Goal: Task Accomplishment & Management: Manage account settings

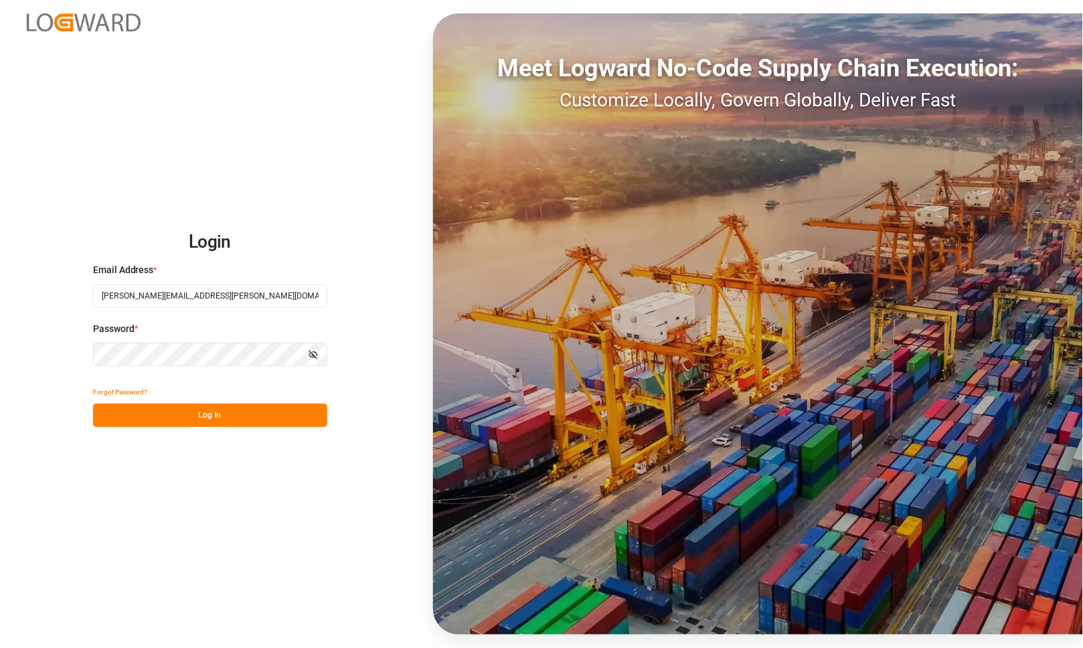
click at [292, 135] on div "Login Email Address * [PERSON_NAME][EMAIL_ADDRESS][PERSON_NAME][DOMAIN_NAME] Pa…" at bounding box center [541, 324] width 1083 height 648
click at [58, 378] on div "Login Email Address * [PERSON_NAME][EMAIL_ADDRESS][PERSON_NAME][DOMAIN_NAME] Pa…" at bounding box center [541, 324] width 1083 height 648
click at [194, 416] on button "Log In" at bounding box center [210, 415] width 234 height 23
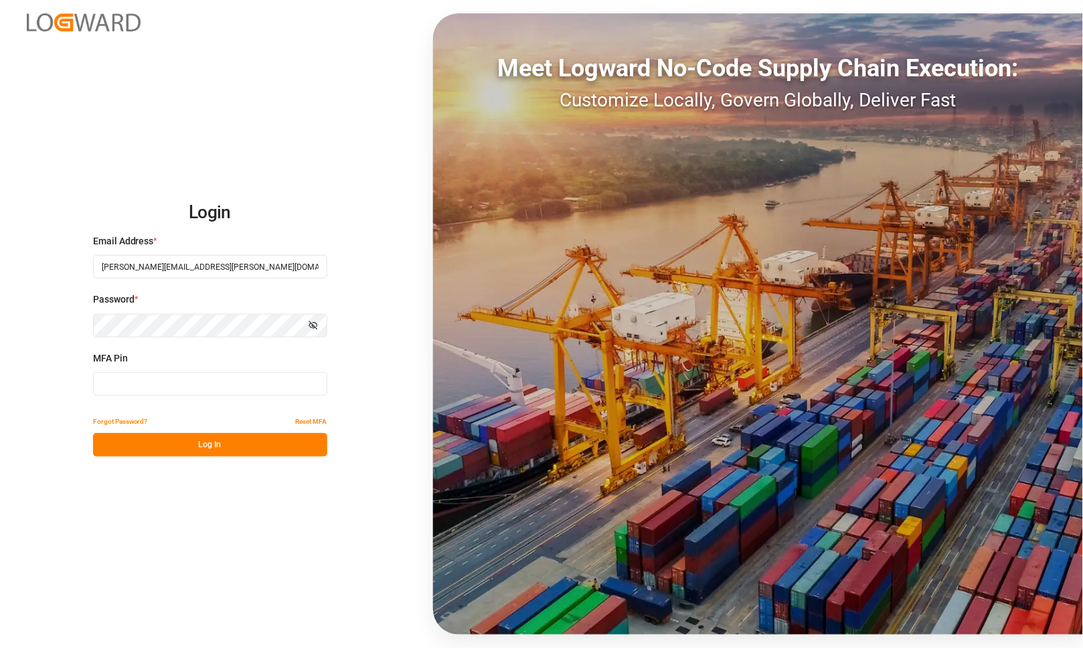
click at [175, 386] on input at bounding box center [210, 383] width 234 height 23
type input "989862"
click at [196, 450] on button "Log In" at bounding box center [210, 444] width 234 height 23
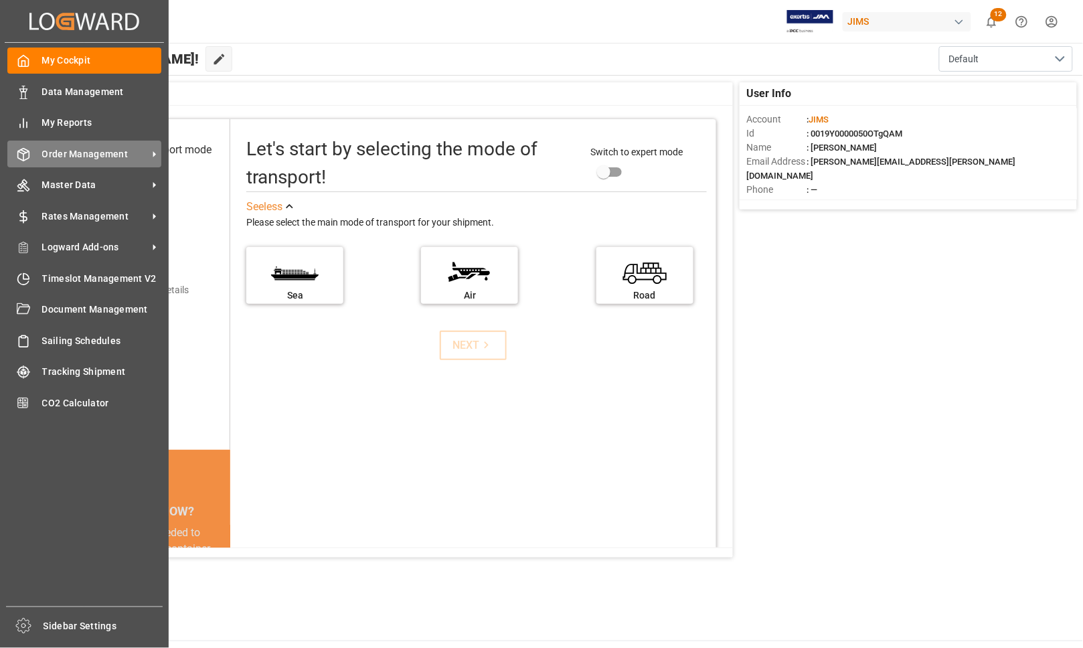
click at [54, 153] on span "Order Management" at bounding box center [95, 154] width 106 height 14
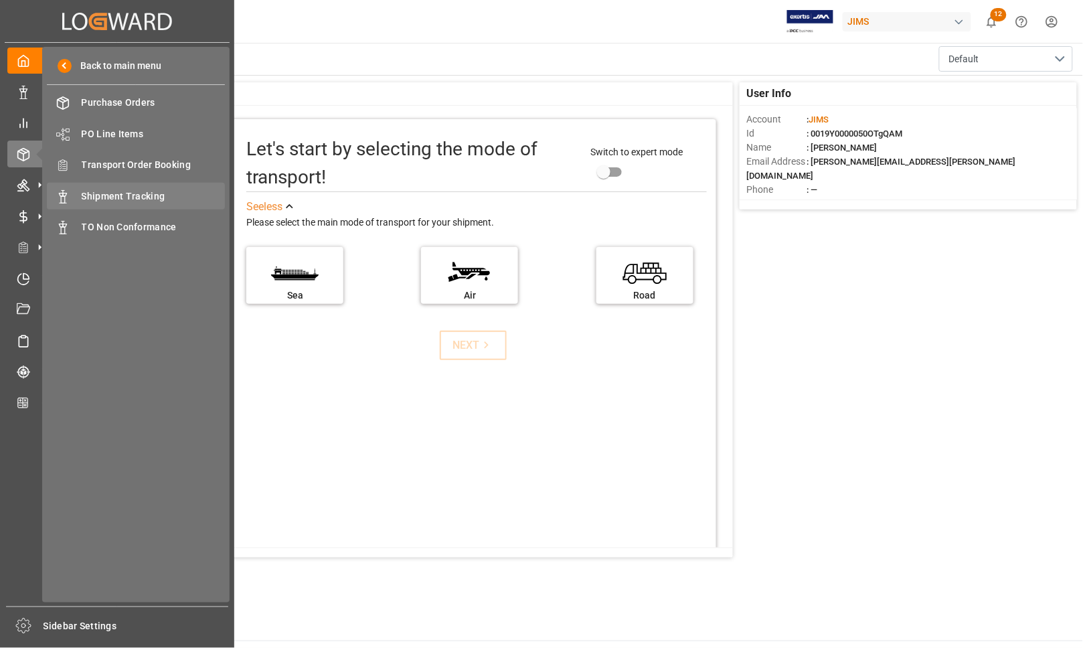
click at [92, 190] on span "Shipment Tracking" at bounding box center [154, 197] width 144 height 14
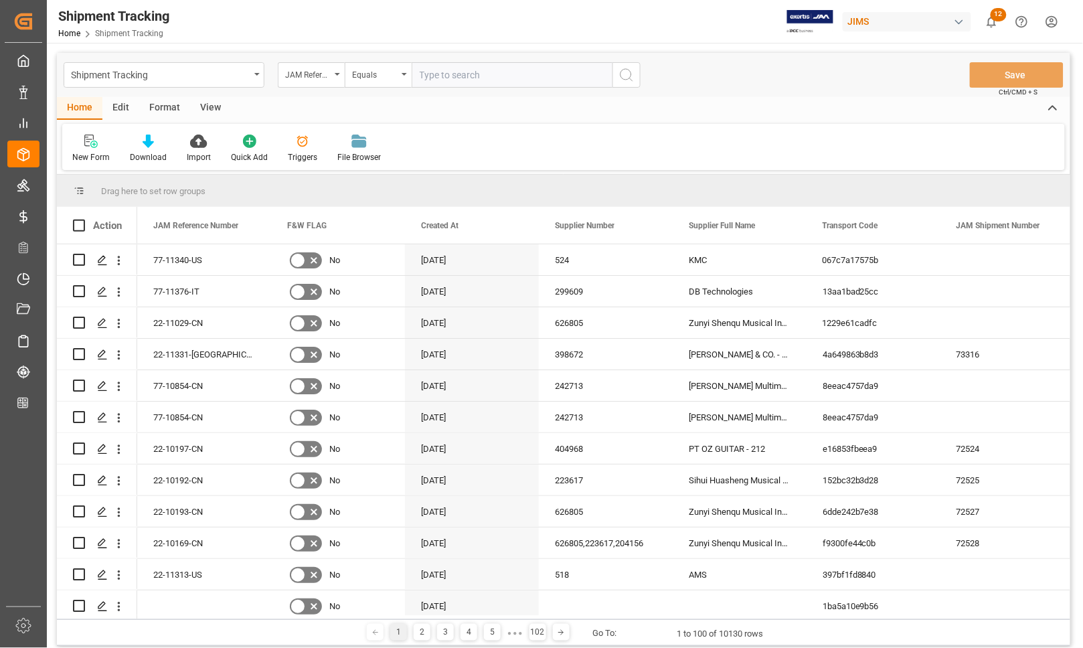
click at [457, 70] on input "text" at bounding box center [512, 74] width 201 height 25
click at [454, 82] on input "77-1070-CN" at bounding box center [512, 74] width 201 height 25
type input "77-10703-CN"
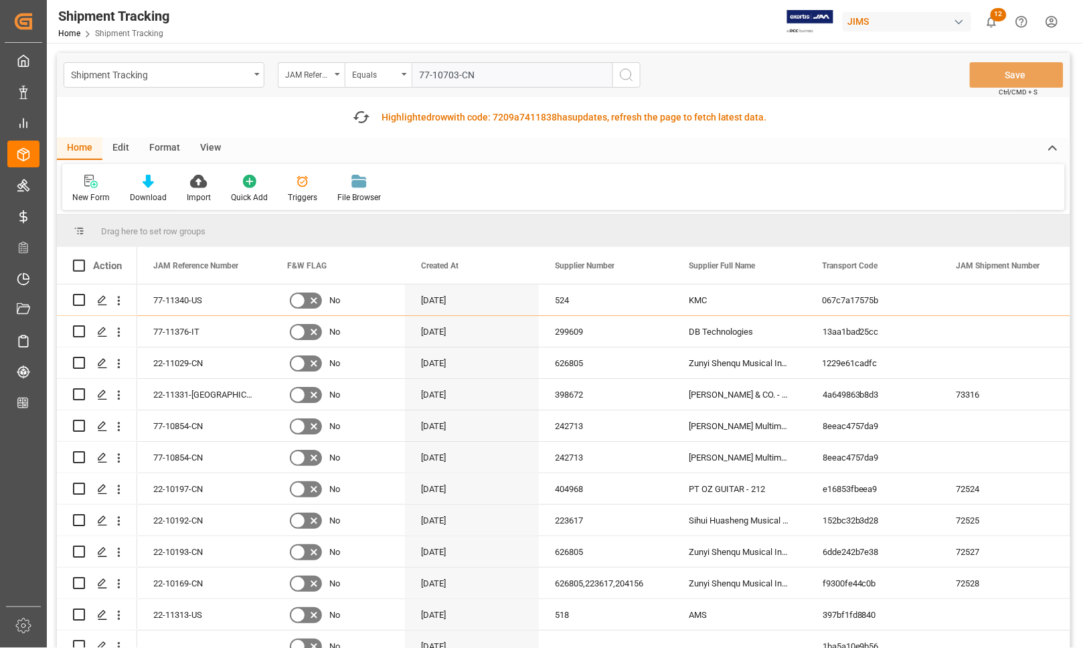
click at [623, 75] on icon "search button" at bounding box center [627, 75] width 16 height 16
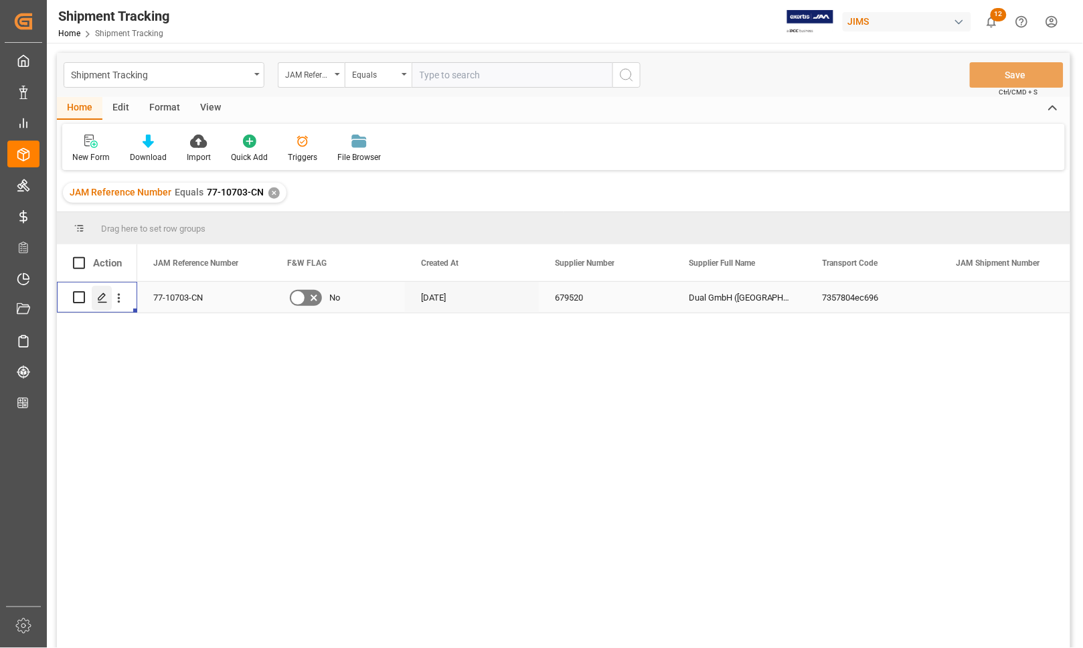
click at [101, 299] on polygon "Press SPACE to select this row." at bounding box center [101, 296] width 7 height 7
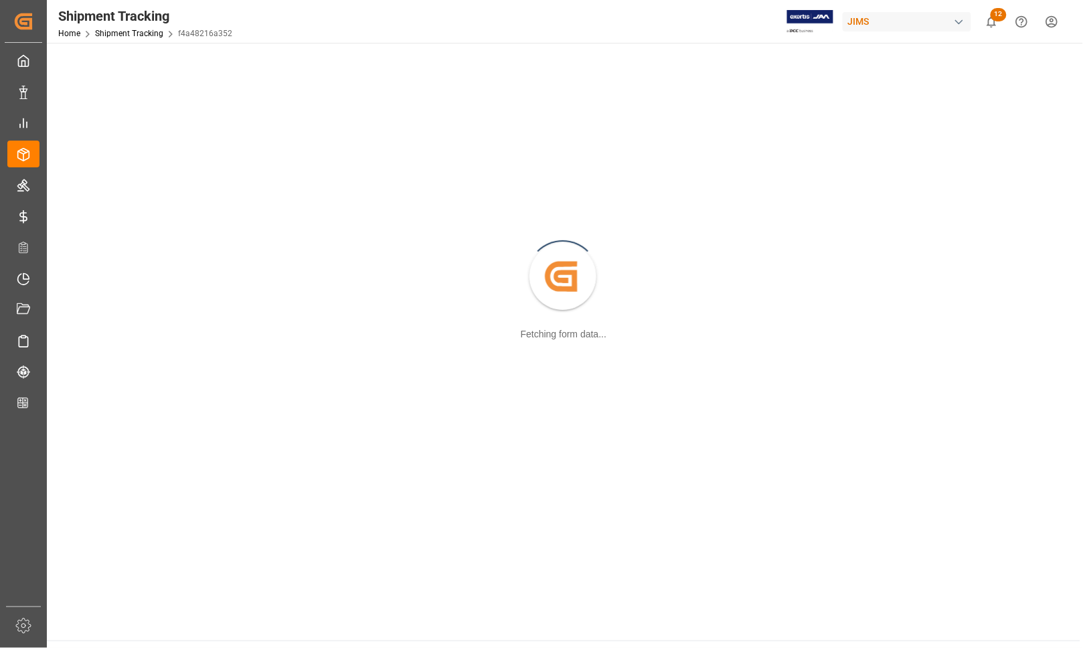
click at [101, 299] on div "Created by potrace 1.15, written by [PERSON_NAME] [DATE]-[DATE] Fetching form d…" at bounding box center [564, 278] width 1018 height 454
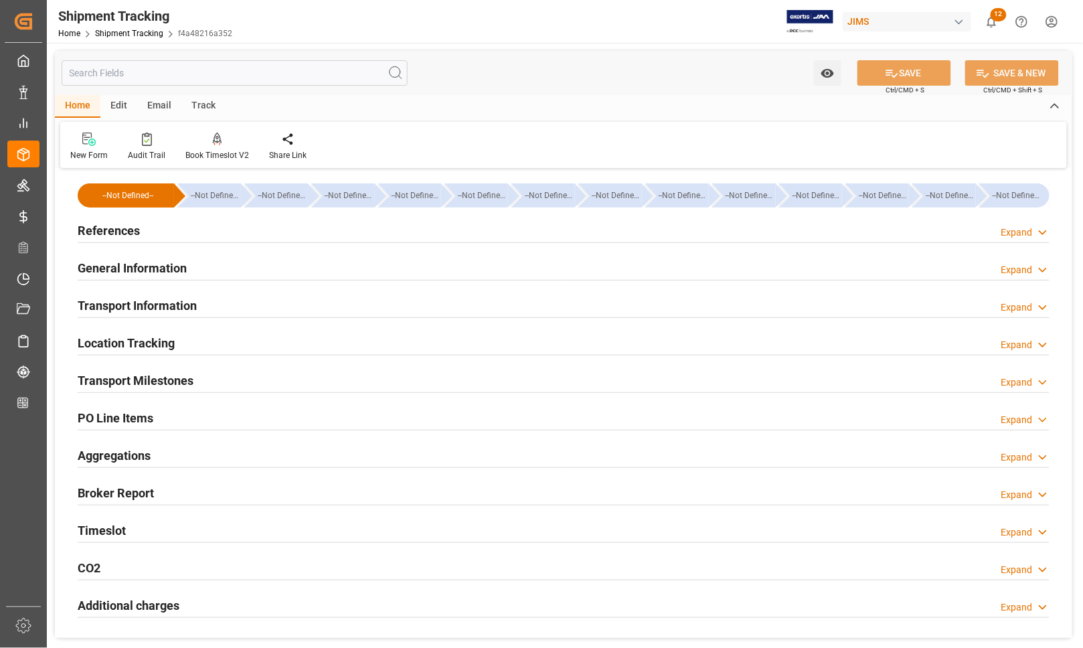
type input "[DATE] 00:00"
type input "[DATE]"
click at [111, 379] on h2 "Transport Milestones" at bounding box center [136, 381] width 116 height 18
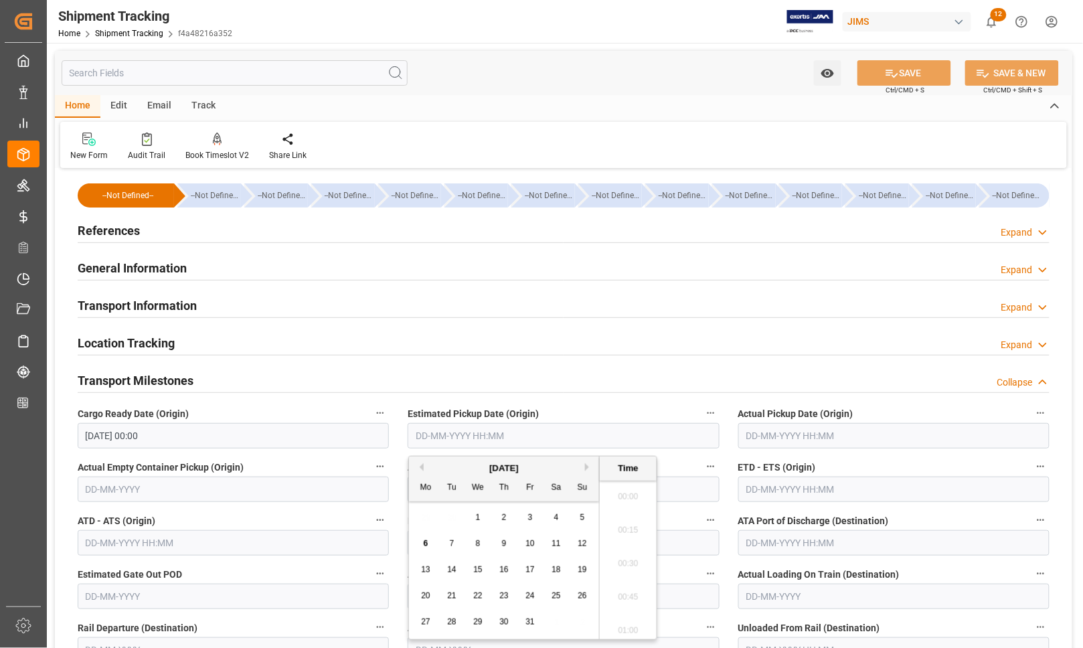
click at [424, 440] on input "text" at bounding box center [563, 435] width 311 height 25
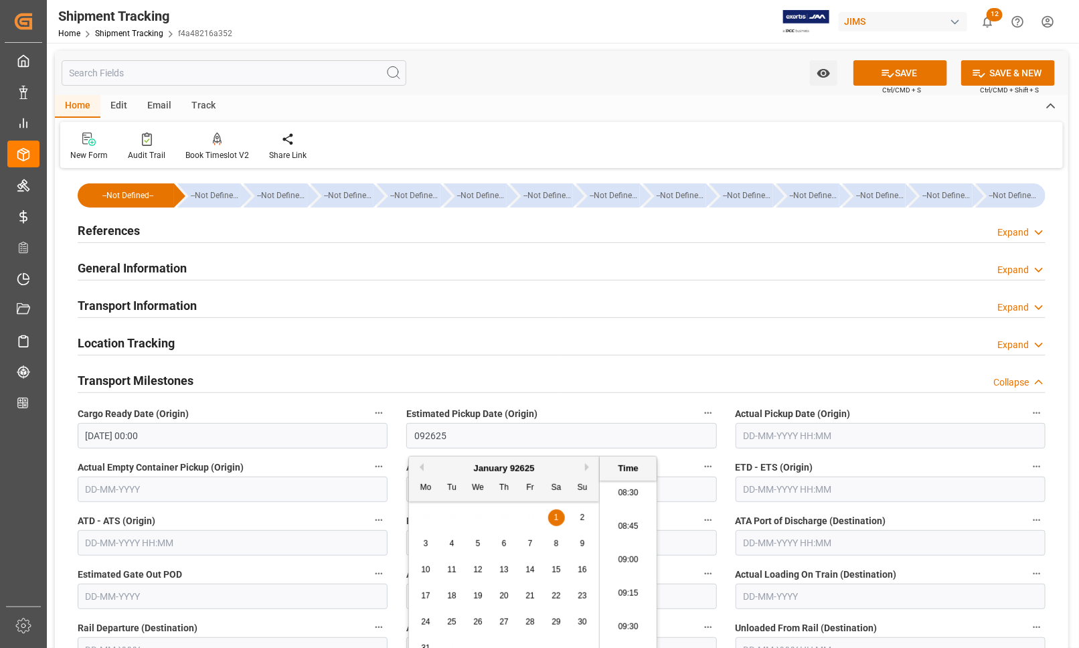
click at [430, 355] on div at bounding box center [562, 355] width 968 height 1
type input "[PHONE_NUMBER] 00:00"
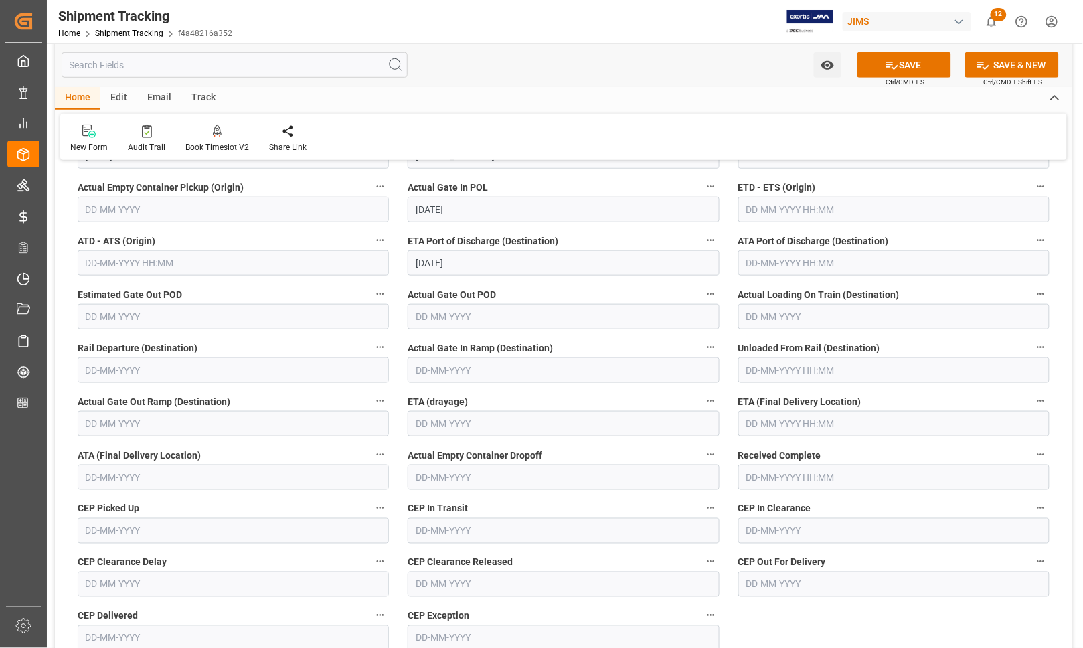
scroll to position [251, 0]
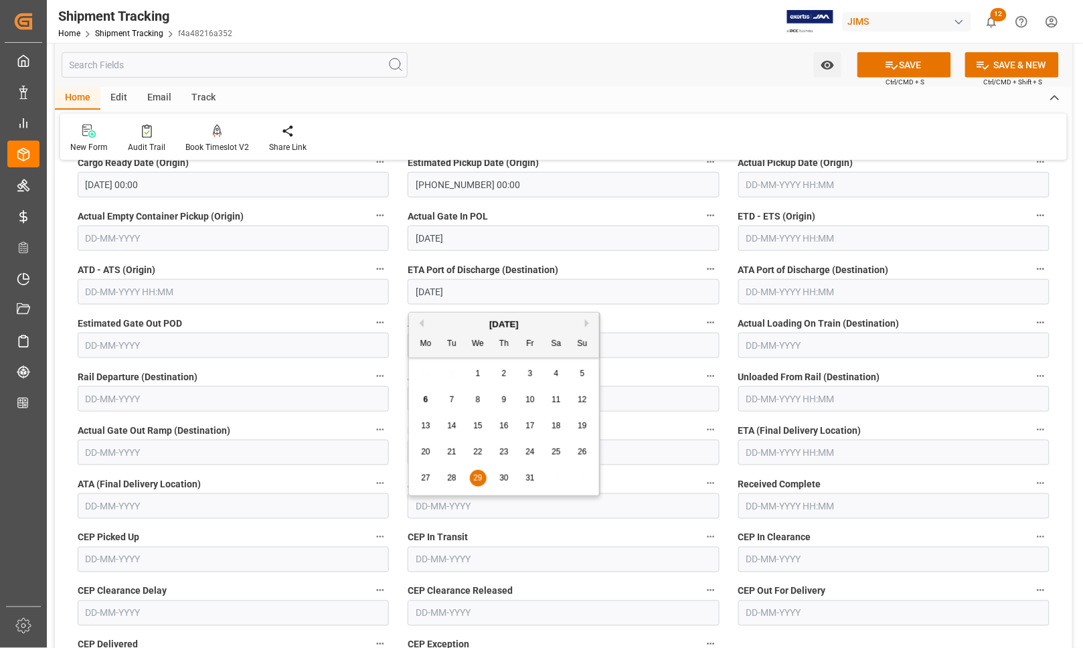
click at [482, 293] on input "[DATE]" at bounding box center [563, 291] width 311 height 25
drag, startPoint x: 482, startPoint y: 293, endPoint x: 410, endPoint y: 295, distance: 72.3
click at [410, 295] on input "[DATE]" at bounding box center [563, 291] width 311 height 25
type input "[PHONE_NUMBER]"
click at [879, 67] on button "SAVE" at bounding box center [905, 64] width 94 height 25
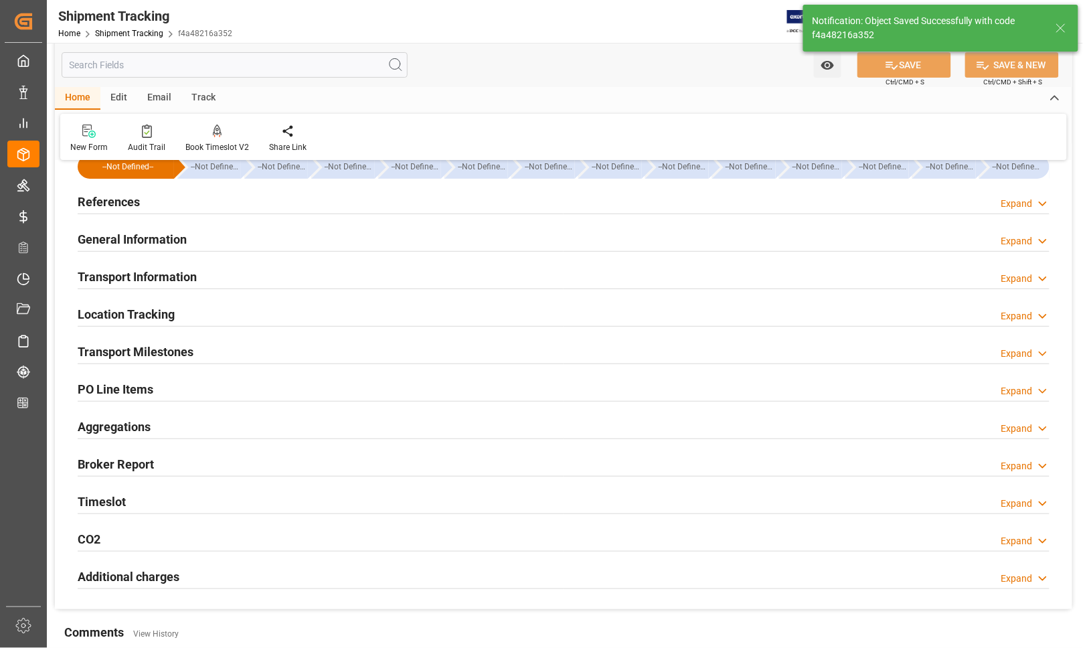
scroll to position [0, 0]
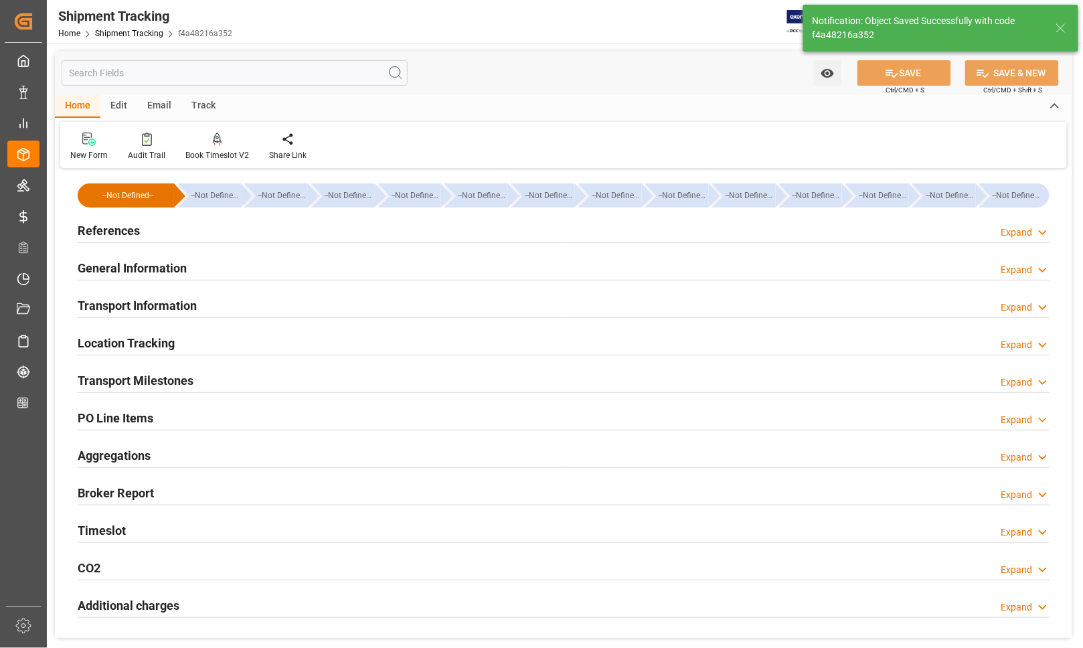
click at [115, 232] on h2 "References" at bounding box center [109, 231] width 62 height 18
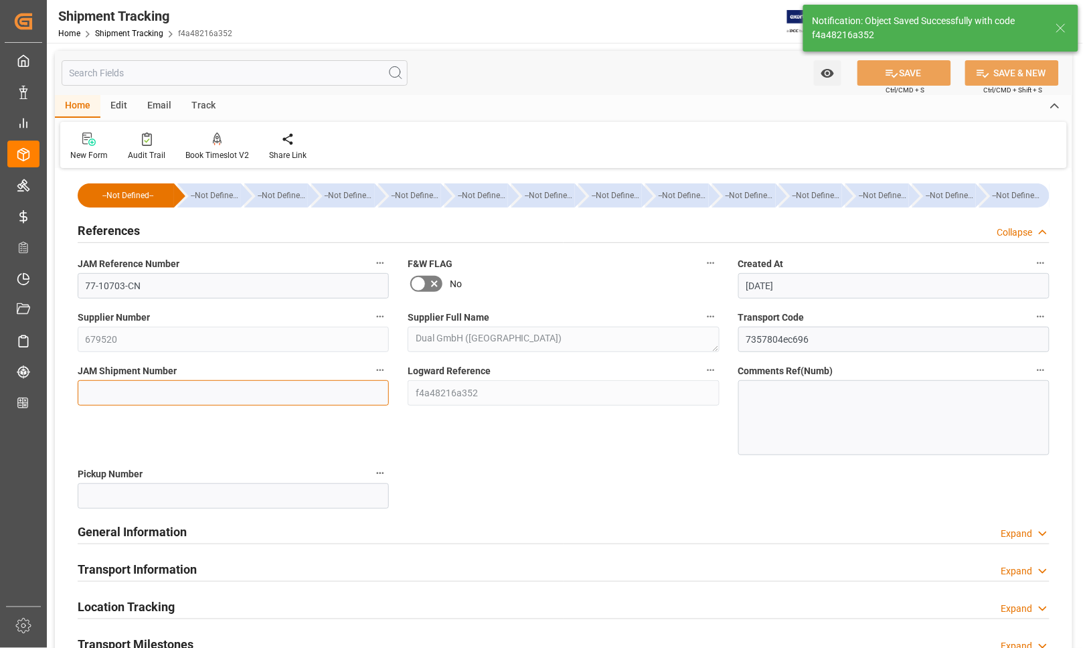
click at [116, 393] on input at bounding box center [233, 392] width 311 height 25
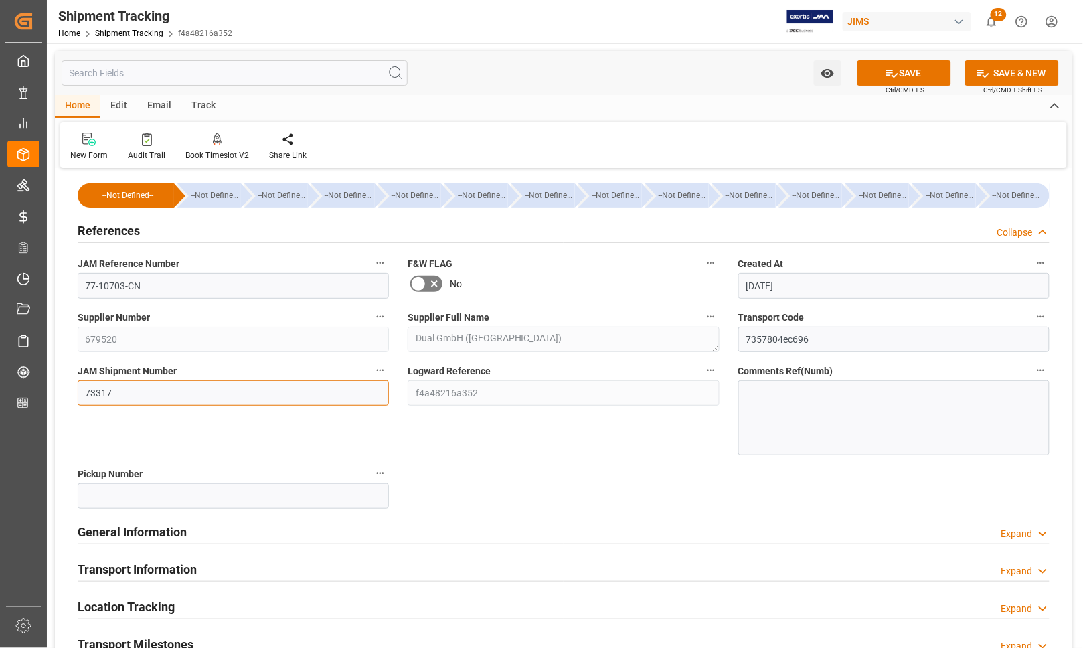
type input "73317"
click at [909, 74] on button "SAVE" at bounding box center [905, 72] width 94 height 25
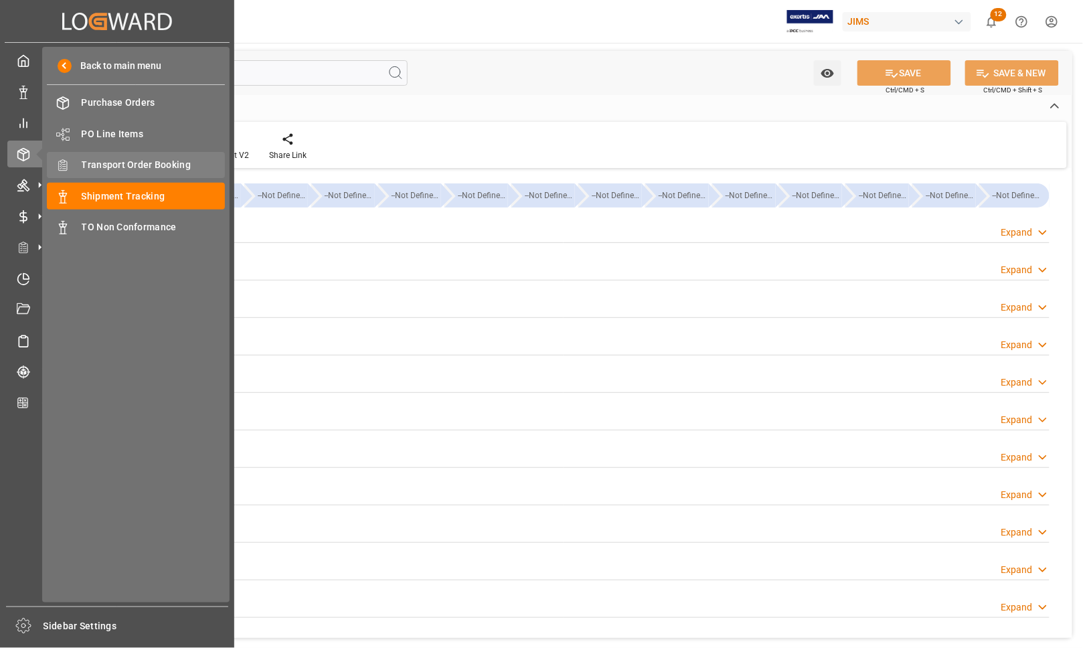
click at [131, 164] on span "Transport Order Booking" at bounding box center [154, 165] width 144 height 14
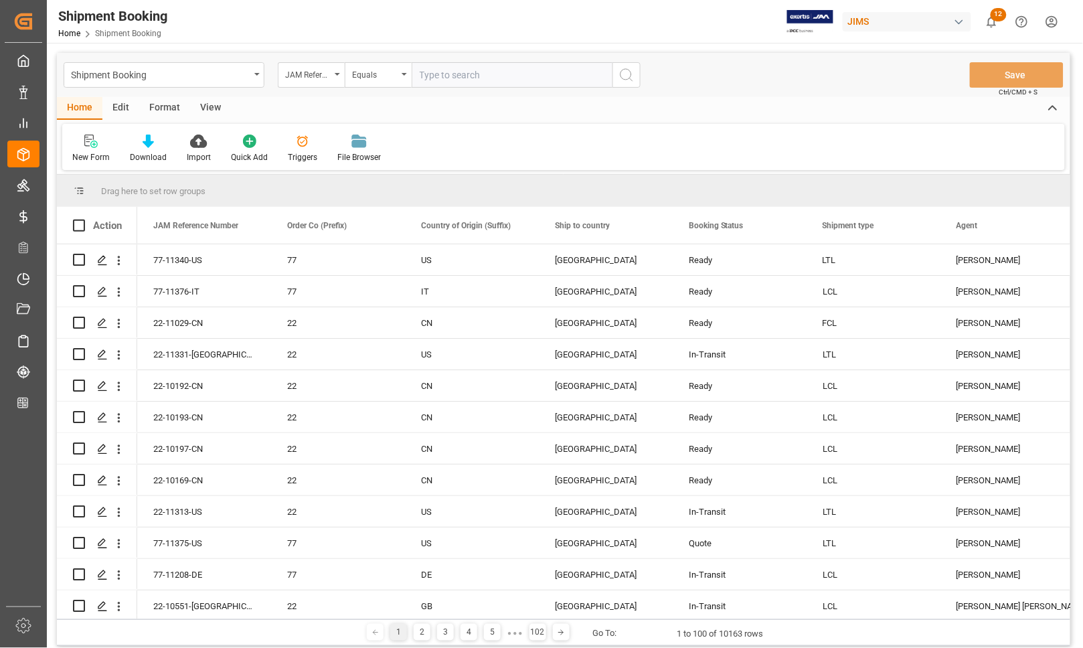
click at [463, 69] on input "text" at bounding box center [512, 74] width 201 height 25
type input "77-10703-CN"
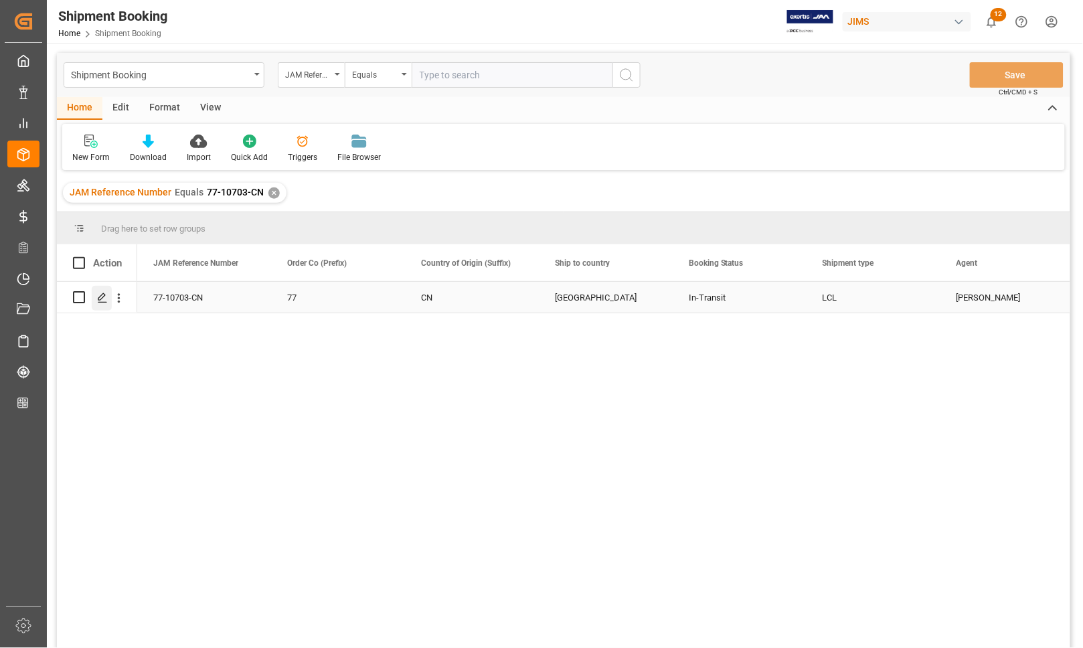
click at [102, 295] on icon "Press SPACE to select this row." at bounding box center [102, 298] width 11 height 11
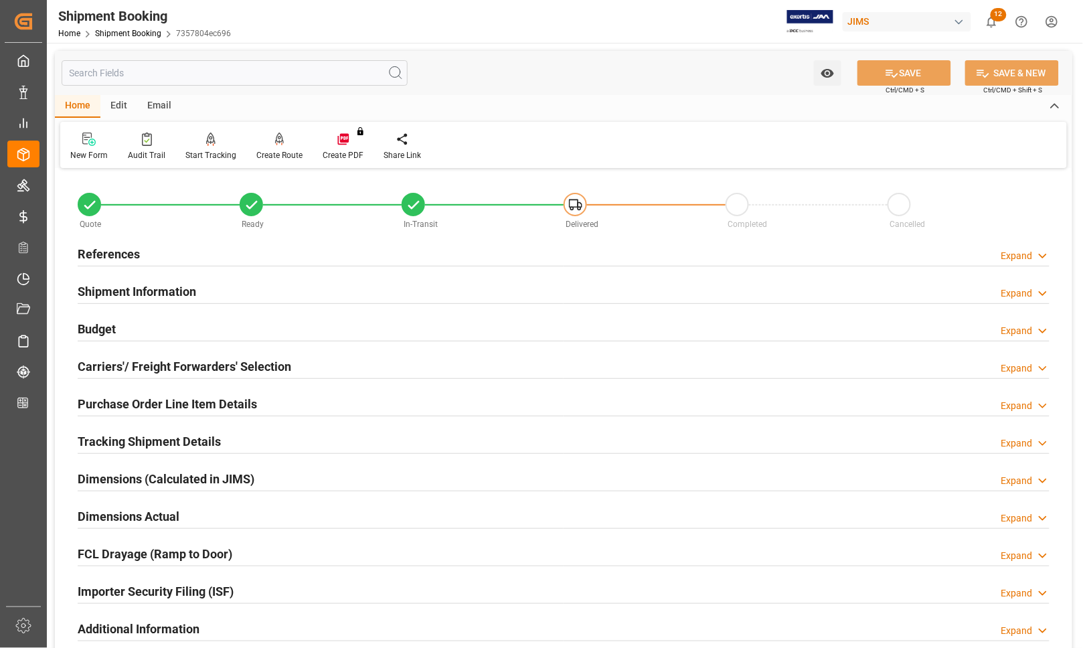
click at [99, 363] on h2 "Carriers'/ Freight Forwarders' Selection" at bounding box center [185, 367] width 214 height 18
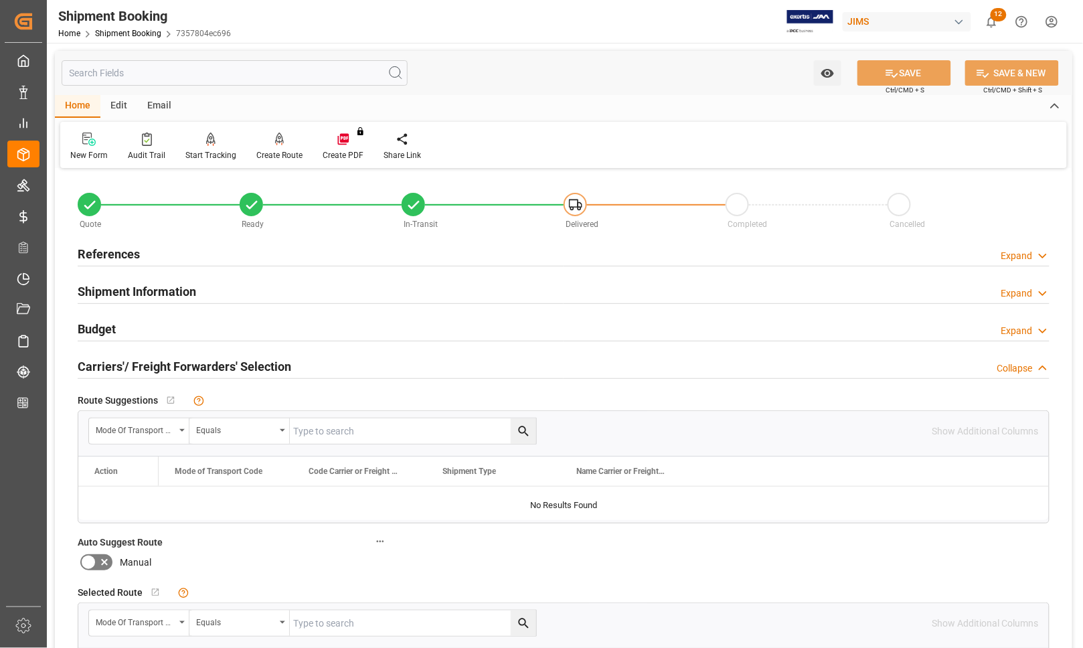
click at [100, 364] on h2 "Carriers'/ Freight Forwarders' Selection" at bounding box center [185, 367] width 214 height 18
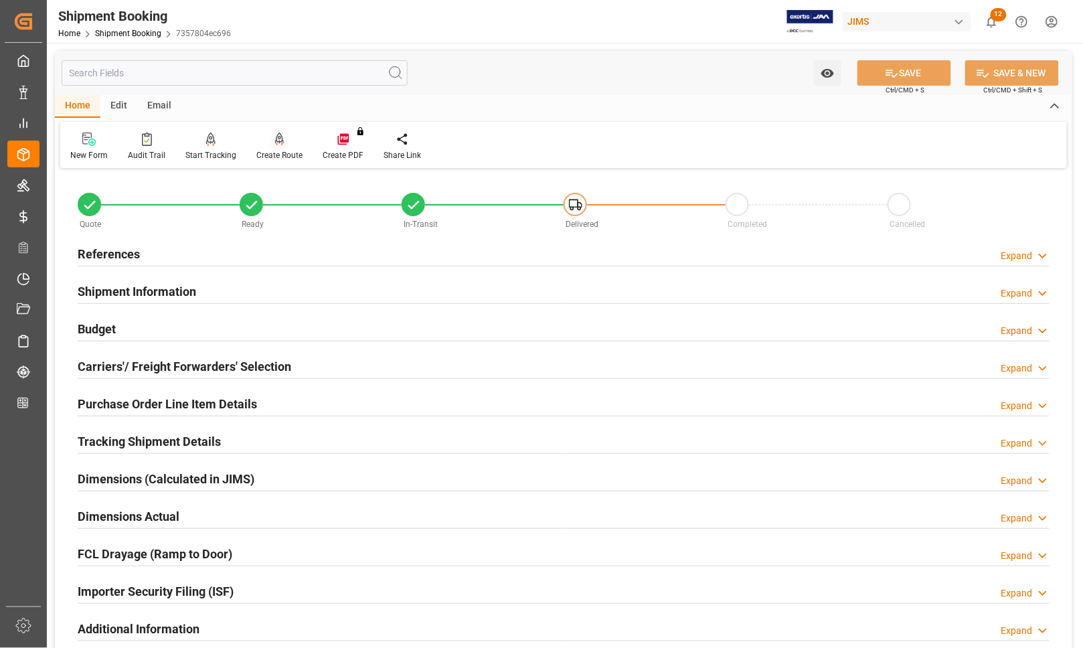
click at [275, 149] on div "Create Route" at bounding box center [279, 155] width 46 height 12
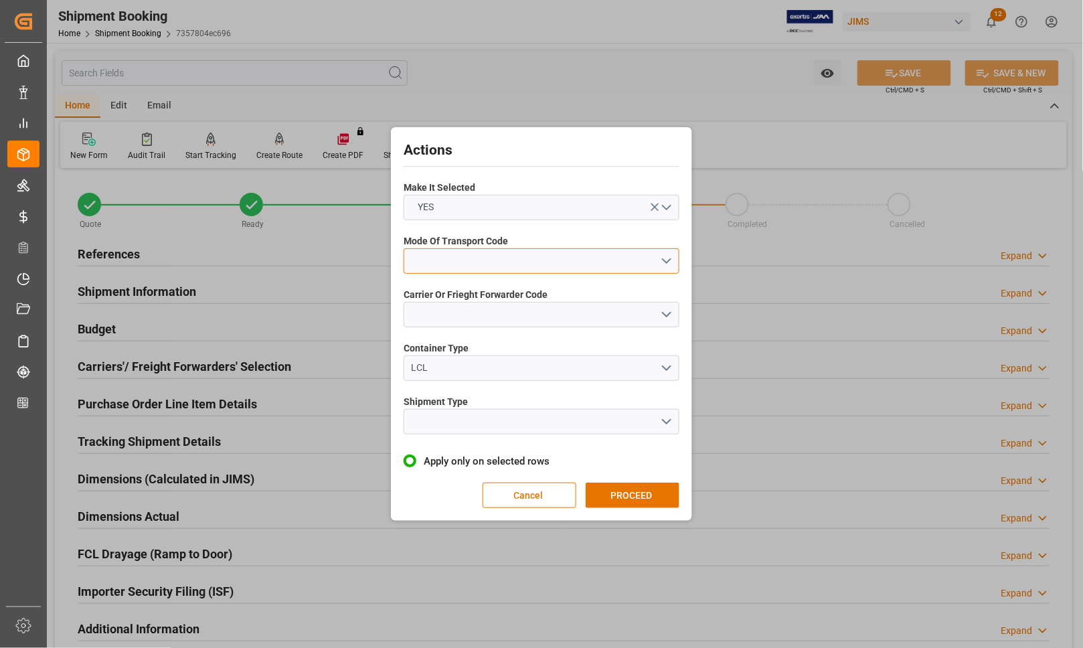
click at [419, 255] on button "open menu" at bounding box center [542, 260] width 276 height 25
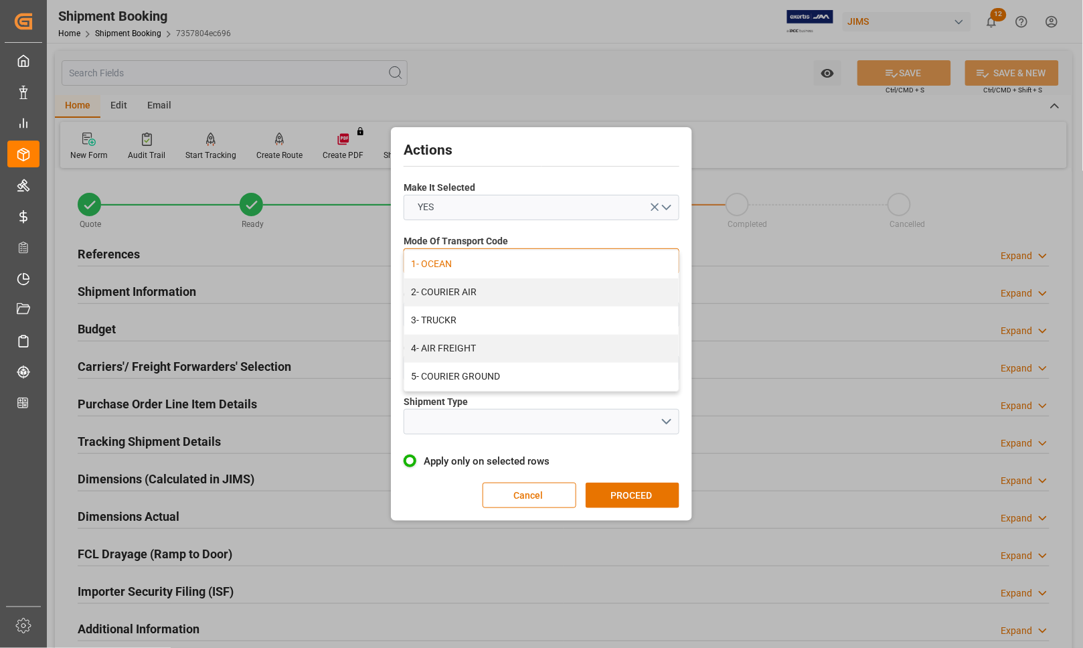
click at [430, 263] on div "1- OCEAN" at bounding box center [541, 264] width 275 height 28
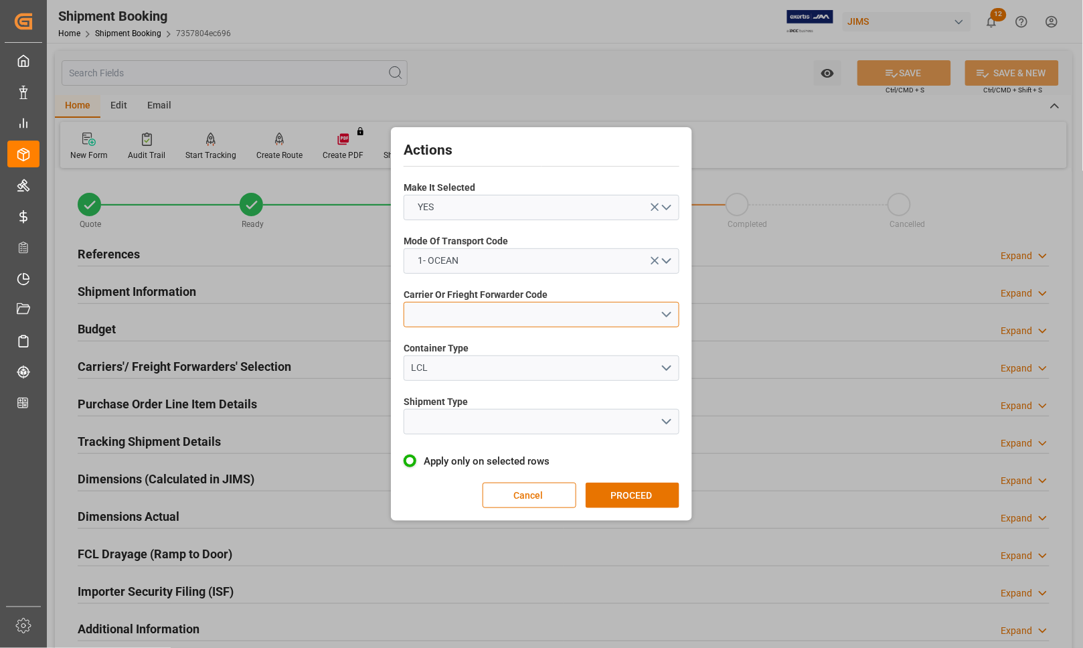
click at [433, 315] on button "open menu" at bounding box center [542, 314] width 276 height 25
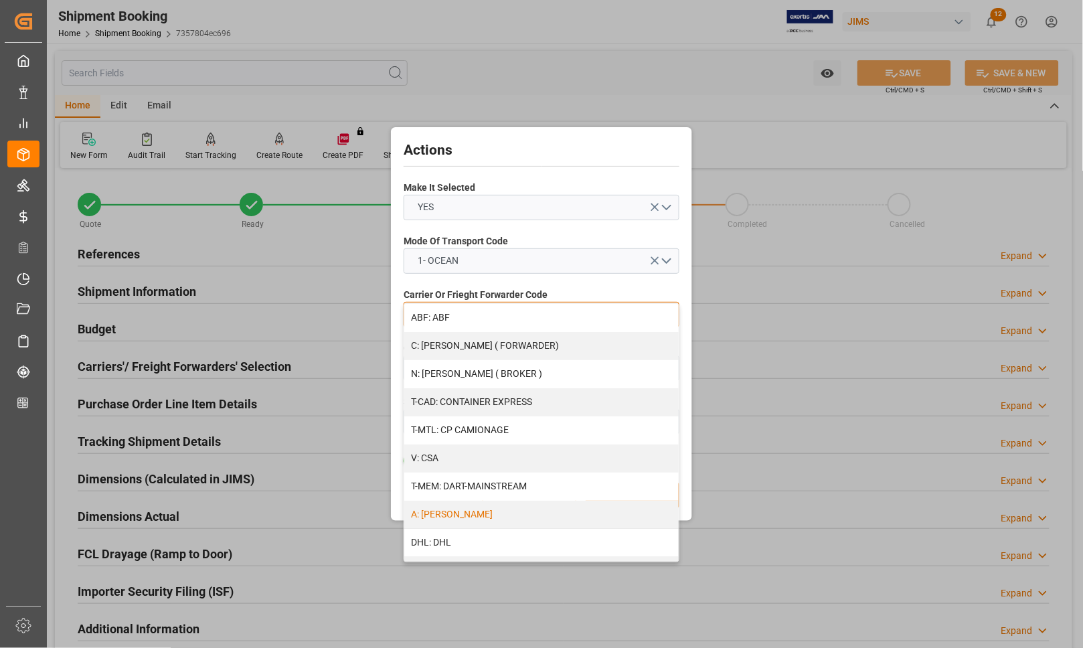
click at [459, 510] on div "A: [PERSON_NAME]" at bounding box center [541, 515] width 275 height 28
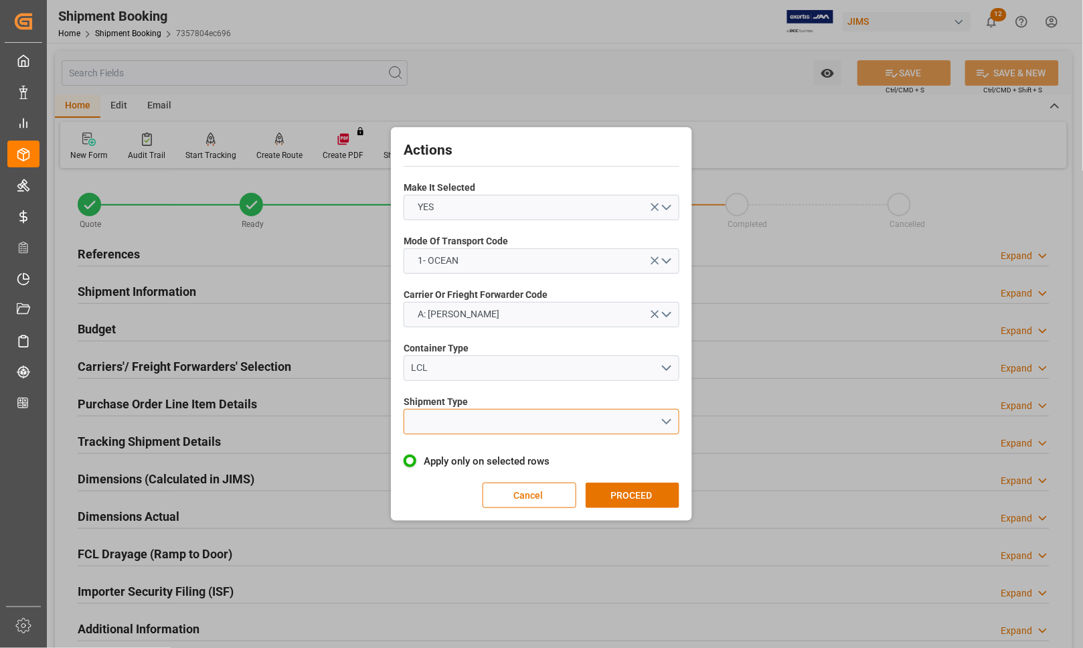
click at [424, 426] on button "open menu" at bounding box center [542, 421] width 276 height 25
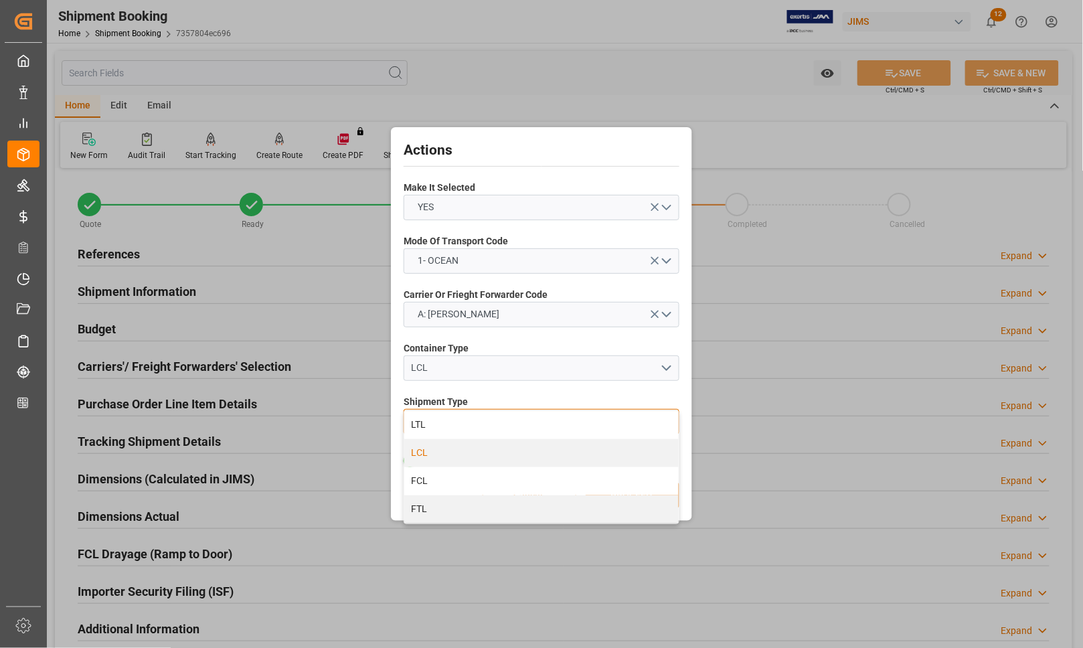
click at [430, 455] on div "LCL" at bounding box center [541, 453] width 275 height 28
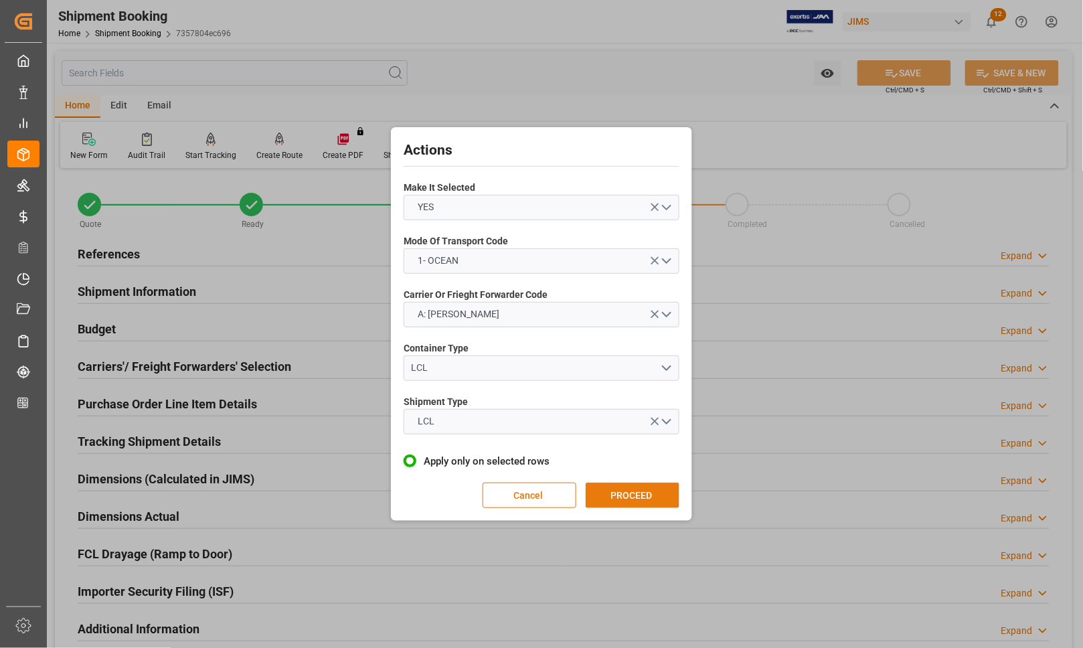
click at [616, 492] on button "PROCEED" at bounding box center [633, 495] width 94 height 25
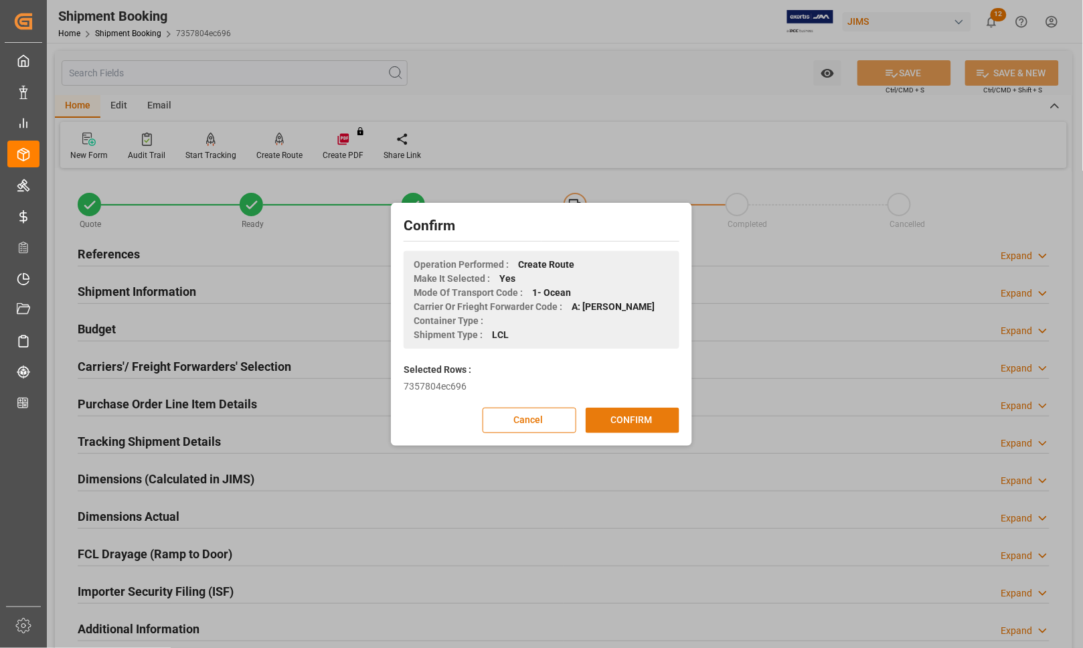
click at [605, 425] on button "CONFIRM" at bounding box center [633, 420] width 94 height 25
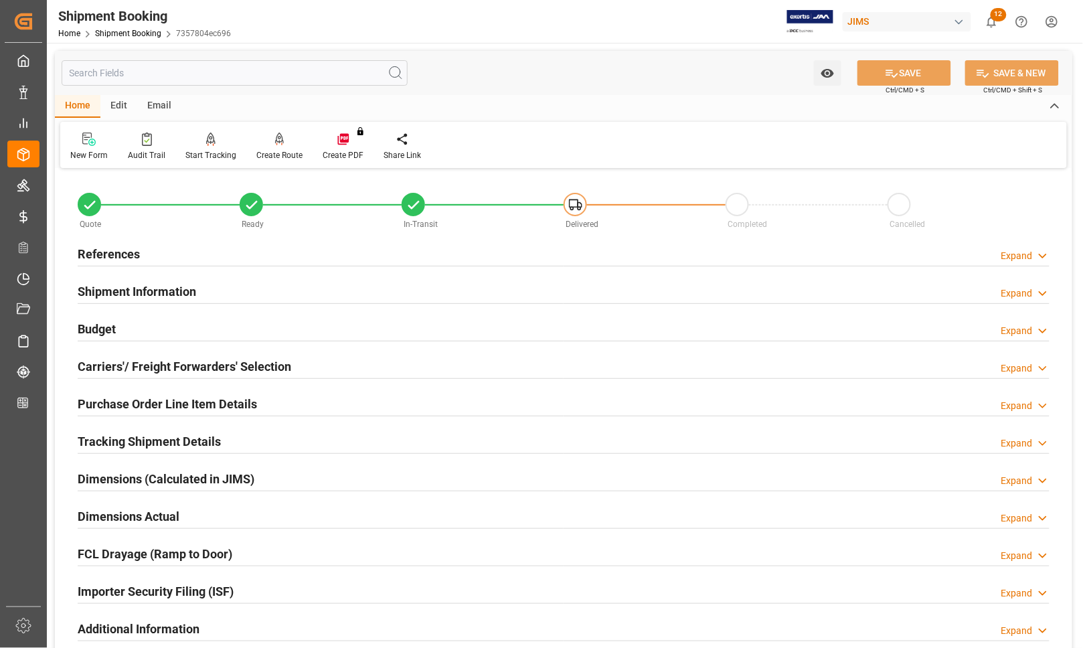
click at [151, 365] on h2 "Carriers'/ Freight Forwarders' Selection" at bounding box center [185, 367] width 214 height 18
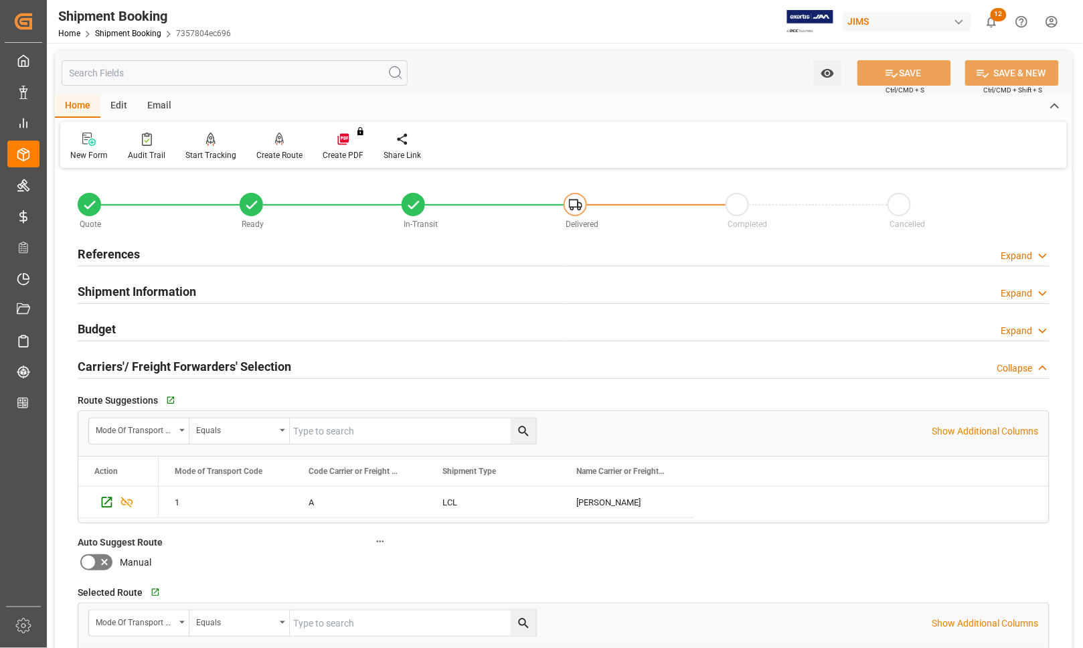
click at [151, 365] on h2 "Carriers'/ Freight Forwarders' Selection" at bounding box center [185, 367] width 214 height 18
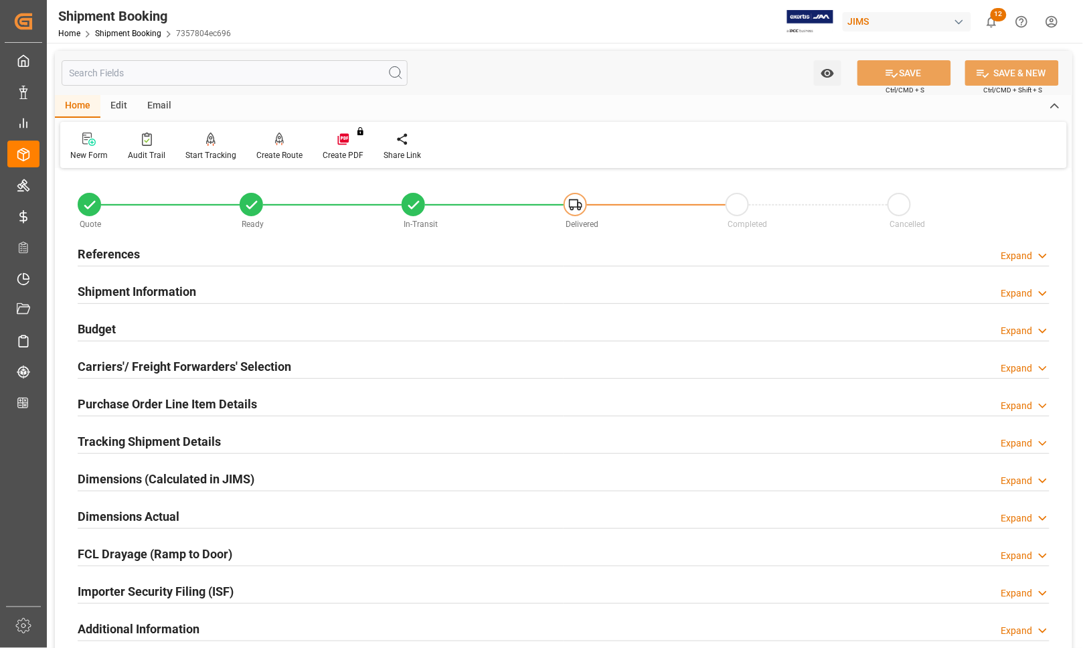
scroll to position [84, 0]
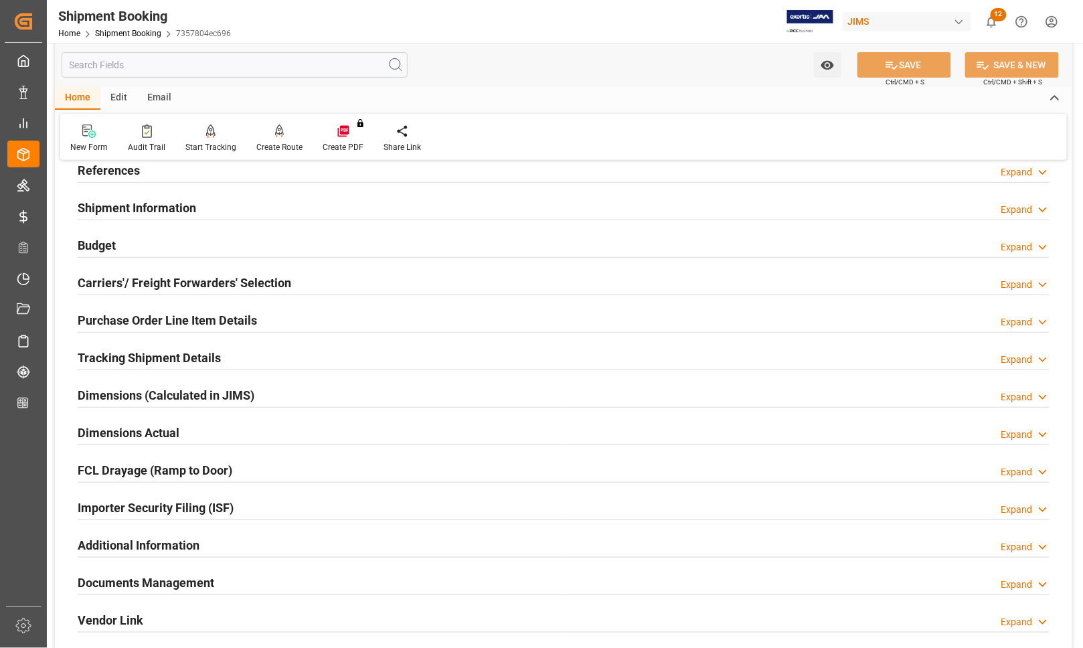
click at [121, 430] on h2 "Dimensions Actual" at bounding box center [129, 433] width 102 height 18
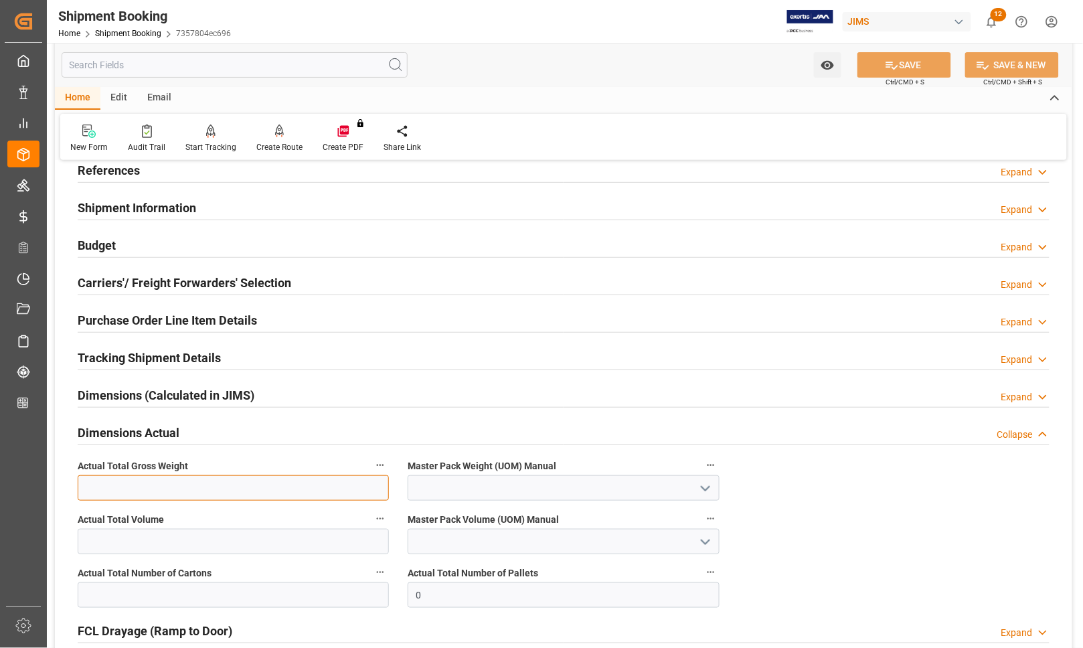
click at [121, 487] on input "text" at bounding box center [233, 487] width 311 height 25
type input "145"
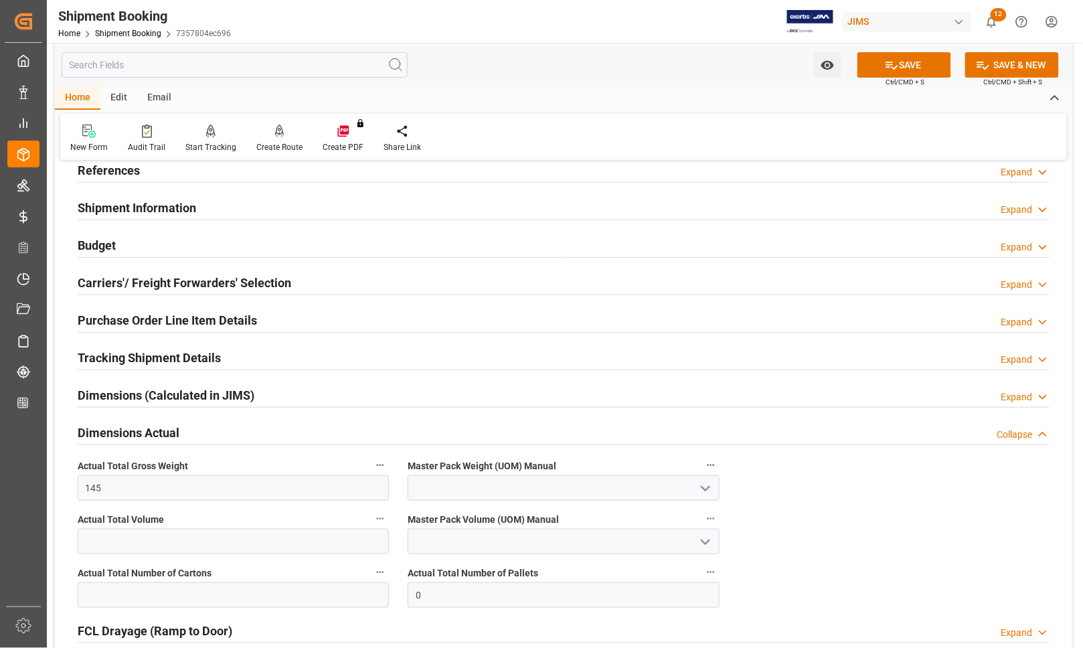
click at [705, 489] on icon "open menu" at bounding box center [706, 489] width 16 height 16
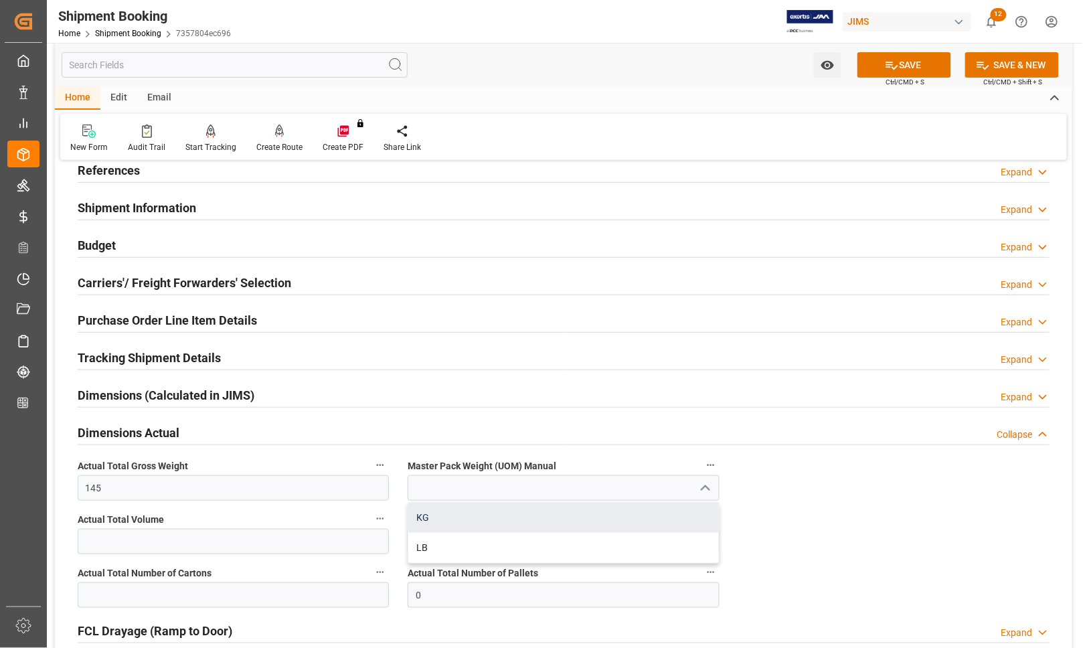
click at [507, 521] on div "KG" at bounding box center [563, 518] width 310 height 30
type input "KG"
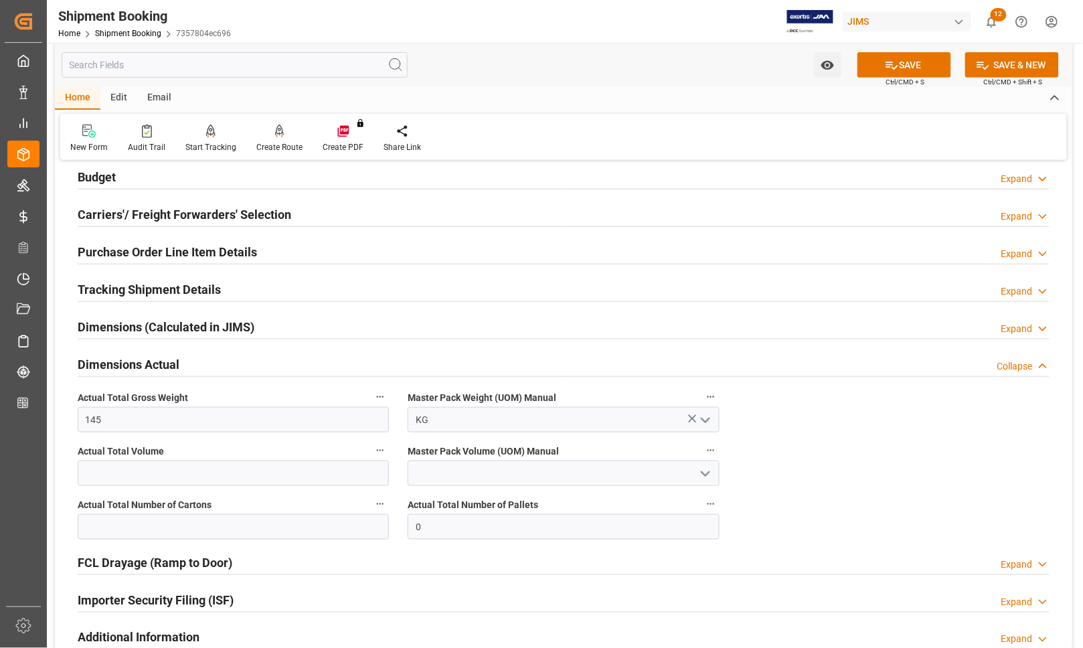
scroll to position [251, 0]
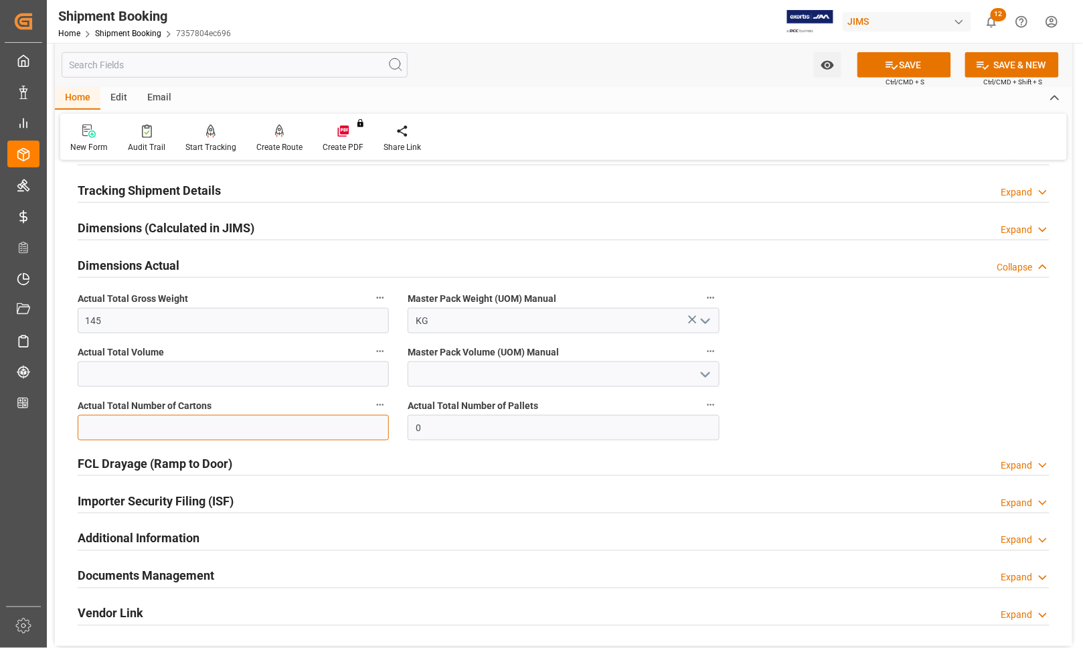
click at [218, 433] on input "text" at bounding box center [233, 427] width 311 height 25
type input "22"
click at [570, 453] on div "FCL Drayage (Ramp to Door) Expand" at bounding box center [564, 462] width 972 height 25
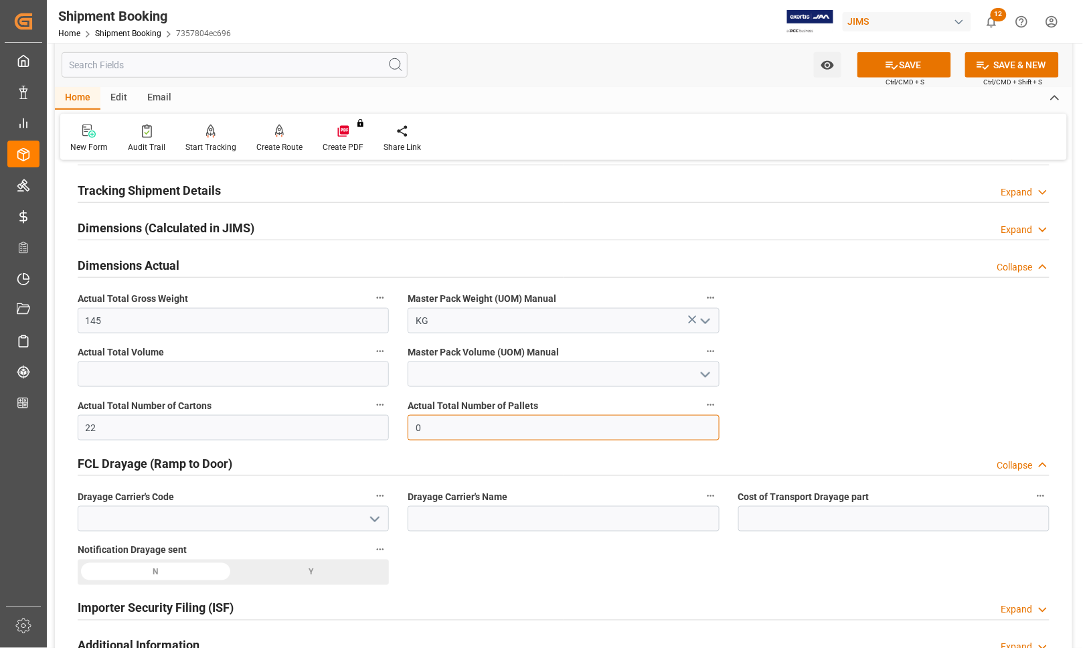
click at [427, 435] on input "0" at bounding box center [563, 427] width 311 height 25
drag, startPoint x: 427, startPoint y: 435, endPoint x: 412, endPoint y: 429, distance: 15.9
click at [412, 429] on input "0" at bounding box center [563, 427] width 311 height 25
type input "1"
click at [365, 250] on div "Dimensions Actual Collapse" at bounding box center [563, 265] width 991 height 37
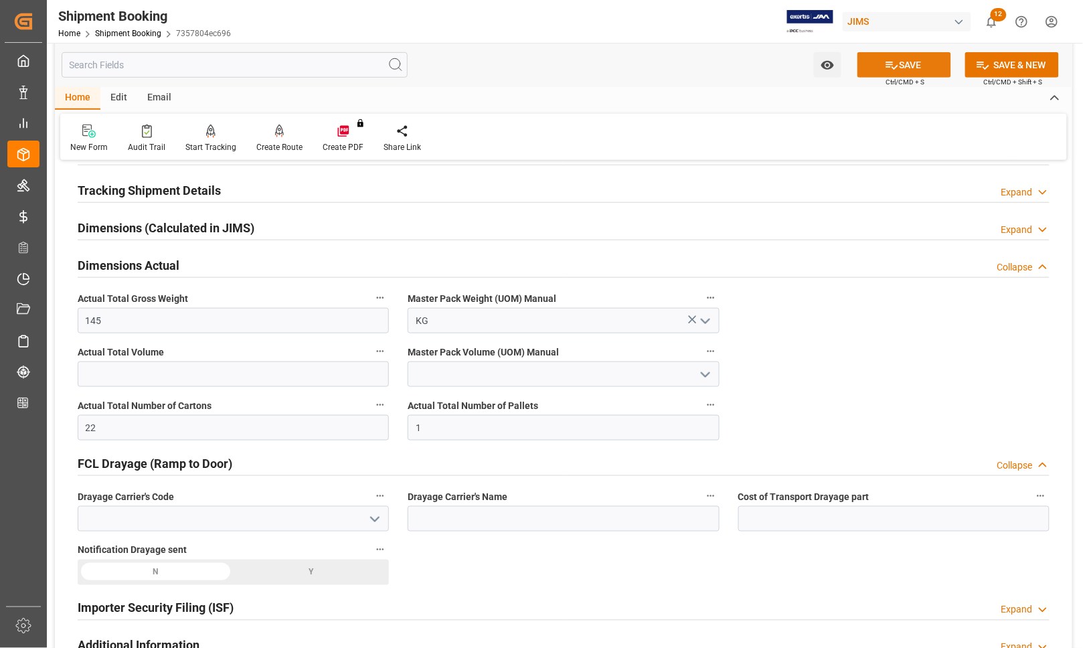
click at [887, 64] on icon at bounding box center [892, 65] width 14 height 14
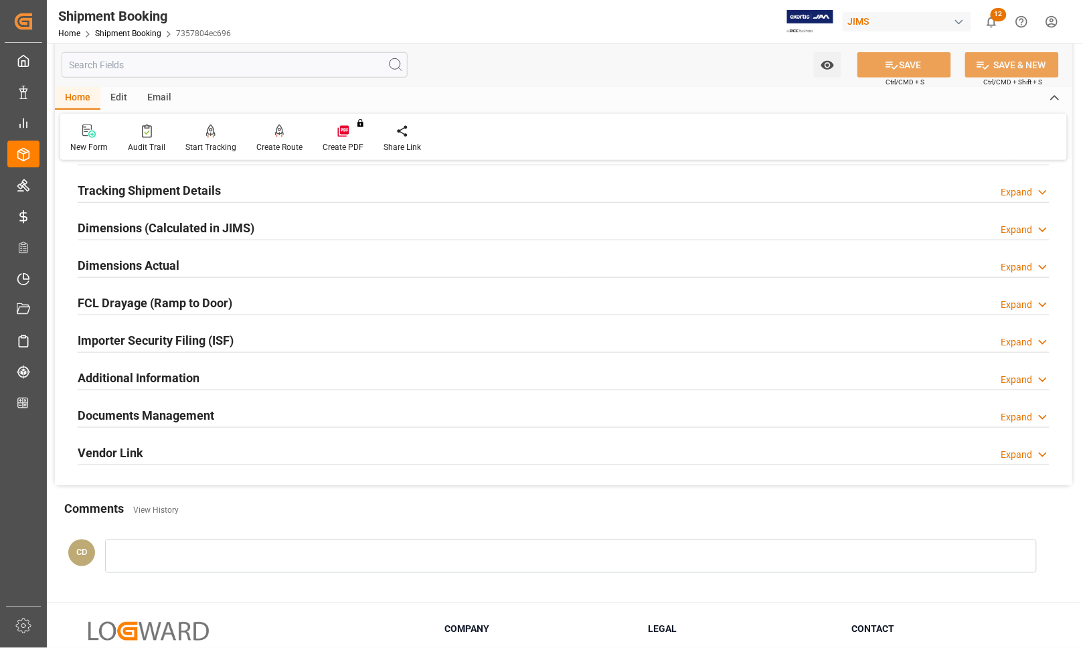
click at [158, 412] on h2 "Documents Management" at bounding box center [146, 415] width 137 height 18
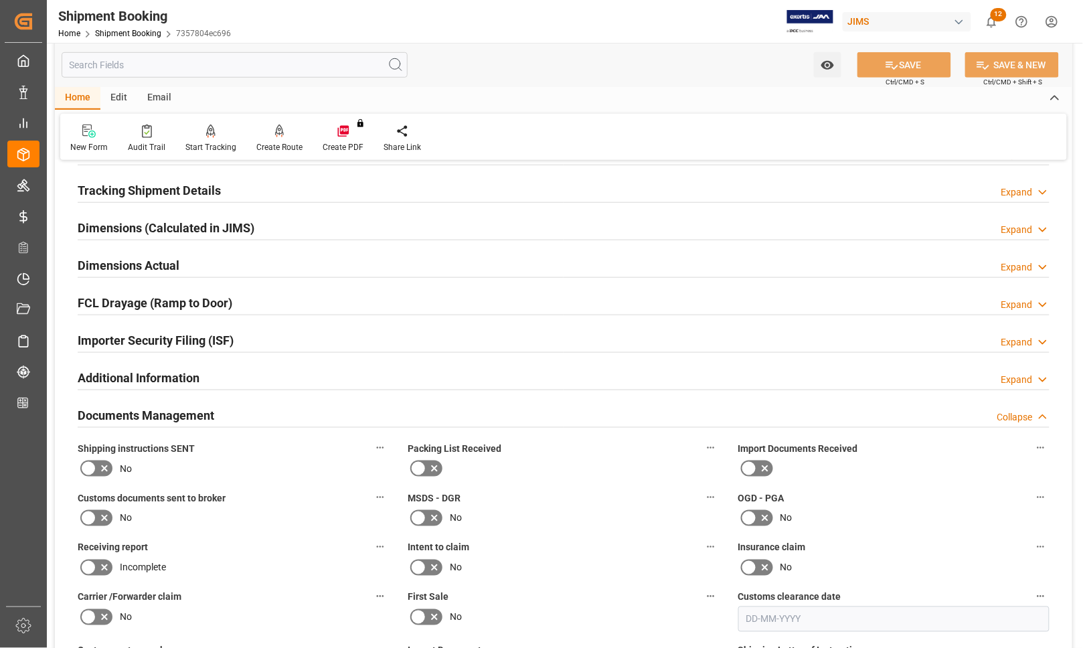
click at [422, 469] on icon at bounding box center [418, 469] width 16 height 16
click at [0, 0] on input "checkbox" at bounding box center [0, 0] width 0 height 0
click at [748, 471] on icon at bounding box center [749, 468] width 8 height 6
click at [0, 0] on input "checkbox" at bounding box center [0, 0] width 0 height 0
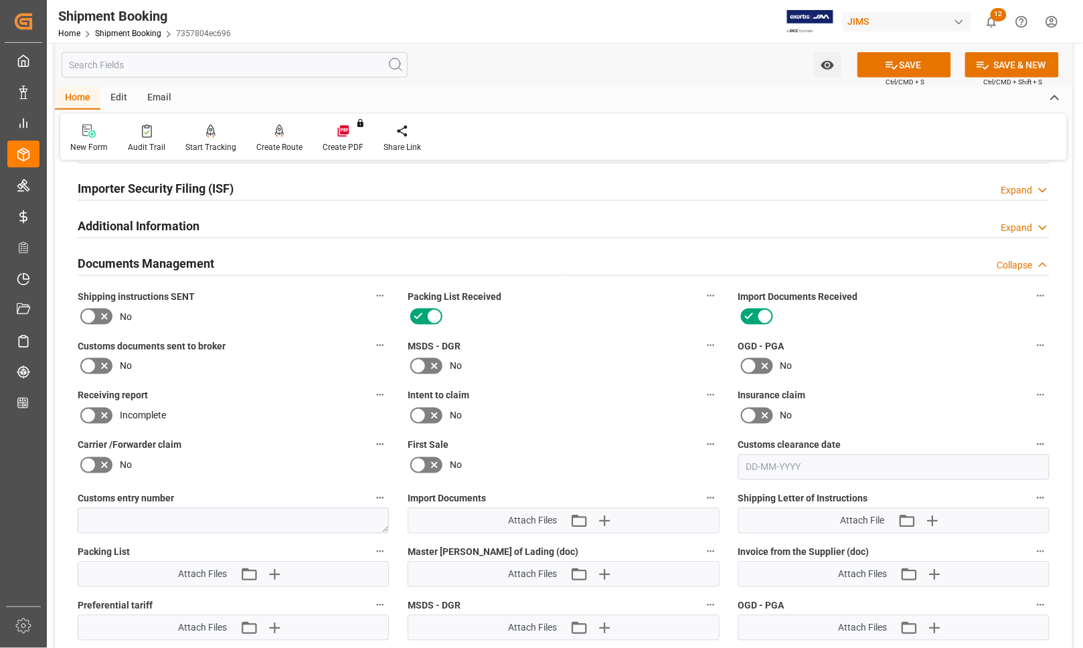
scroll to position [419, 0]
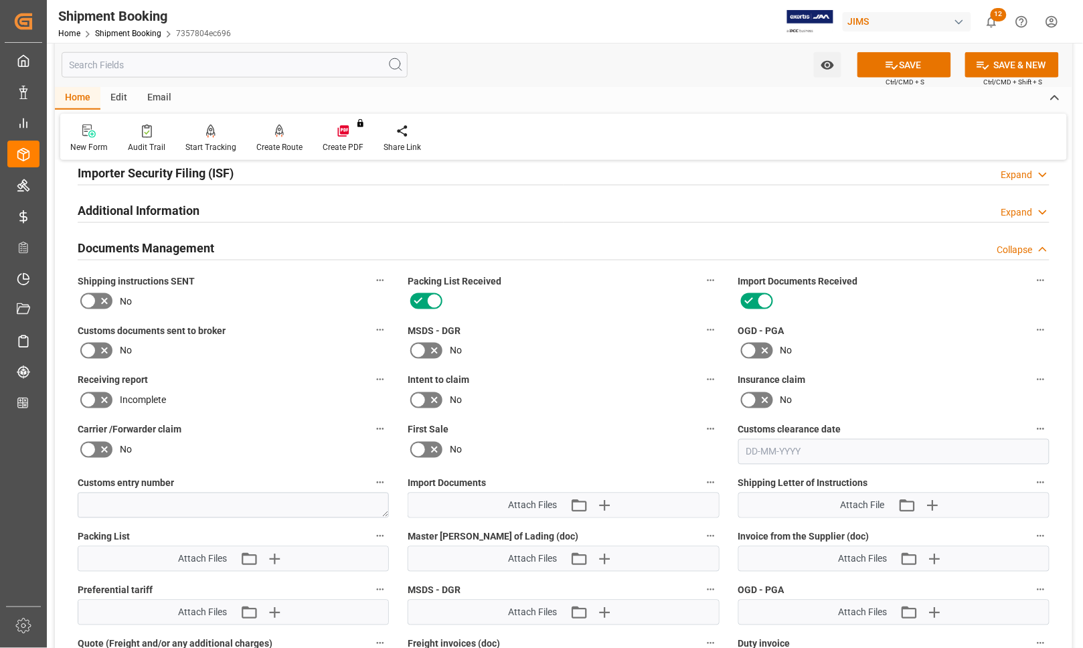
click at [91, 349] on icon at bounding box center [88, 351] width 16 height 16
click at [0, 0] on input "checkbox" at bounding box center [0, 0] width 0 height 0
click at [915, 65] on button "SAVE" at bounding box center [905, 64] width 94 height 25
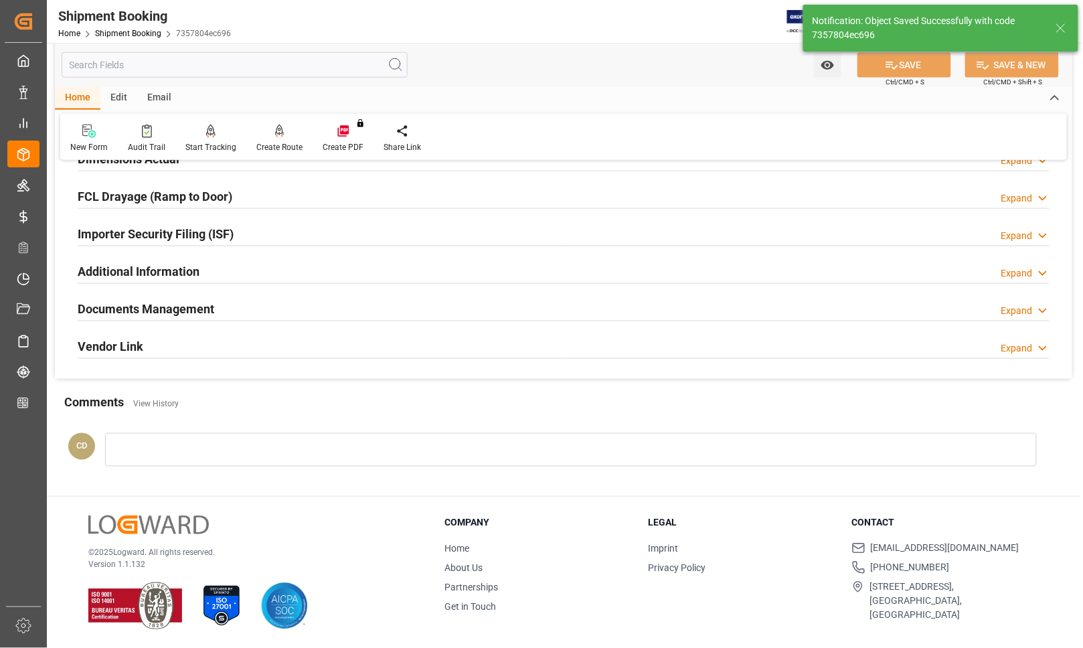
scroll to position [358, 0]
click at [121, 309] on h2 "Documents Management" at bounding box center [146, 309] width 137 height 18
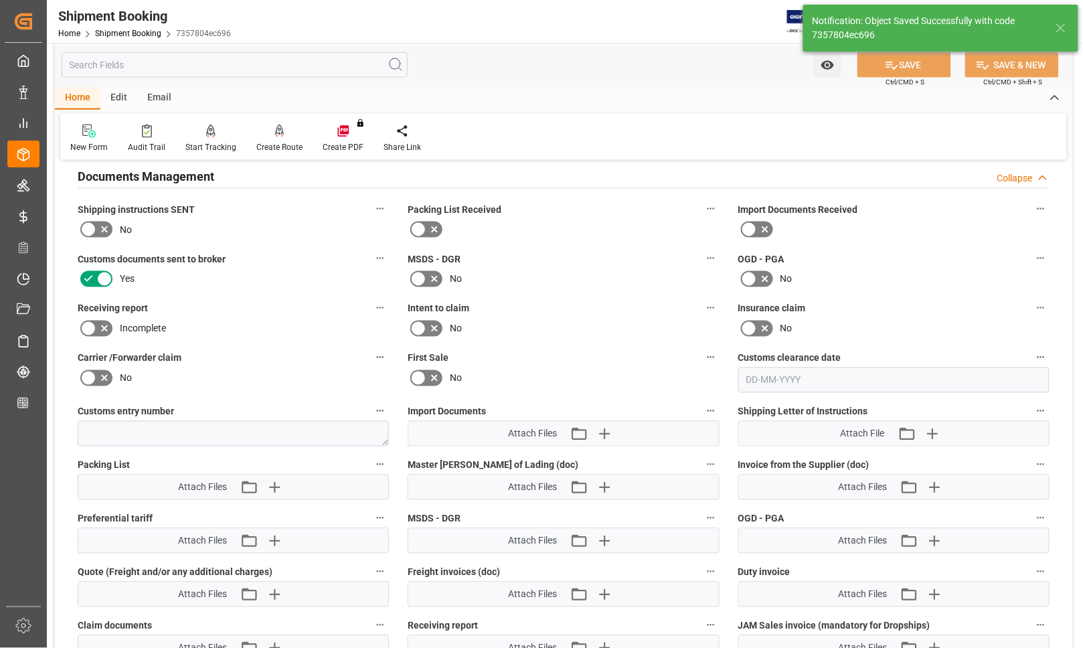
scroll to position [586, 0]
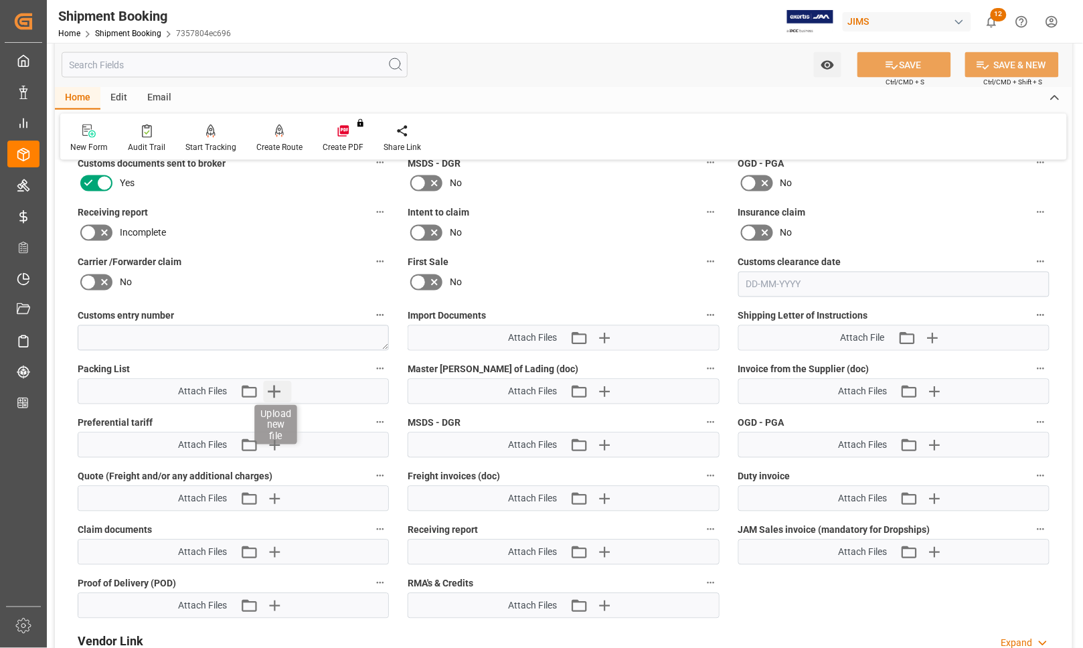
click at [275, 390] on icon "button" at bounding box center [274, 392] width 13 height 13
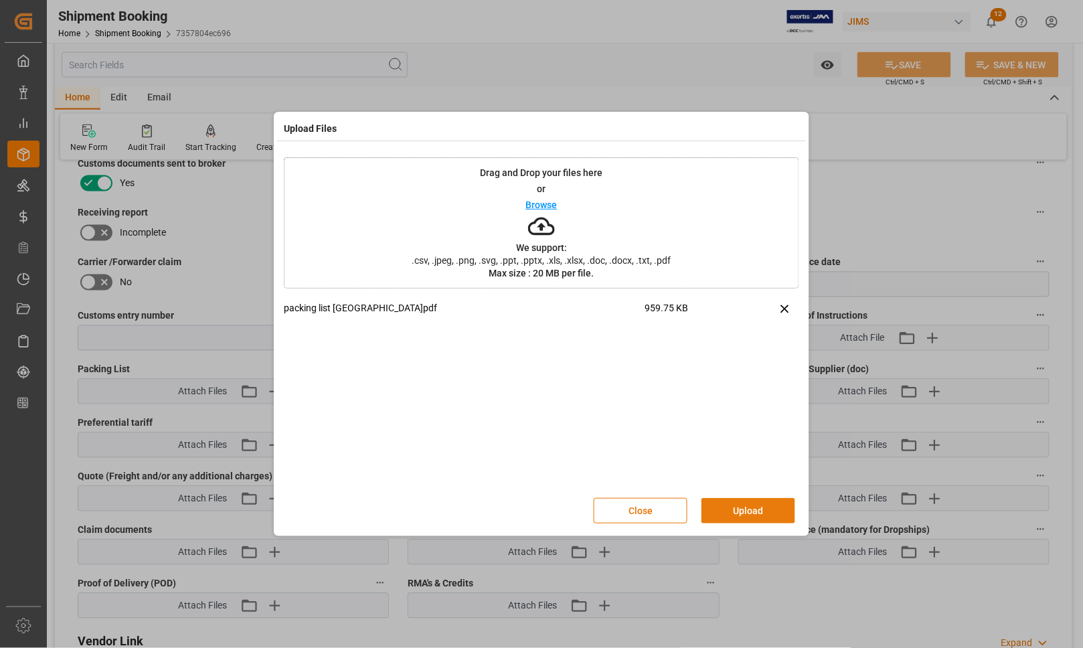
click at [754, 512] on button "Upload" at bounding box center [749, 510] width 94 height 25
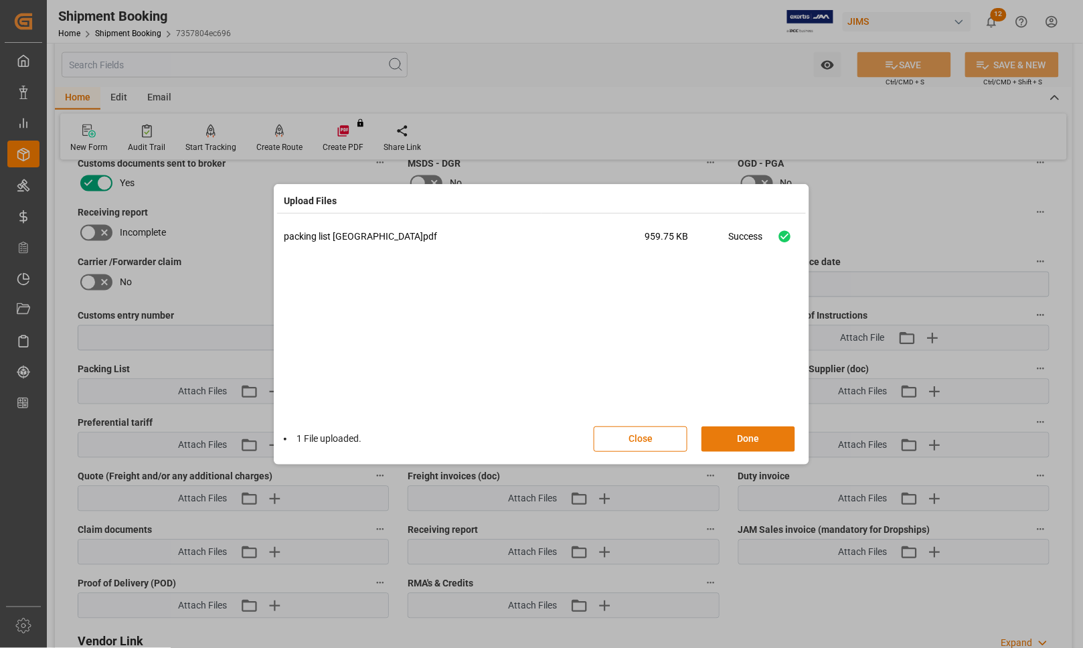
click at [749, 443] on button "Done" at bounding box center [749, 439] width 94 height 25
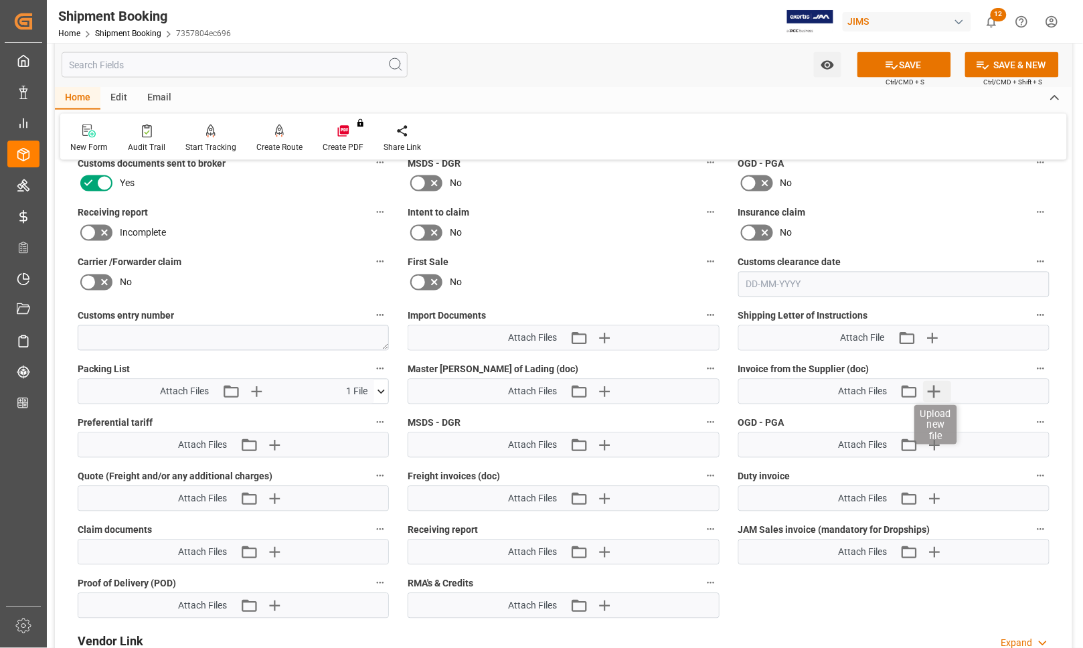
click at [936, 389] on icon "button" at bounding box center [934, 391] width 21 height 21
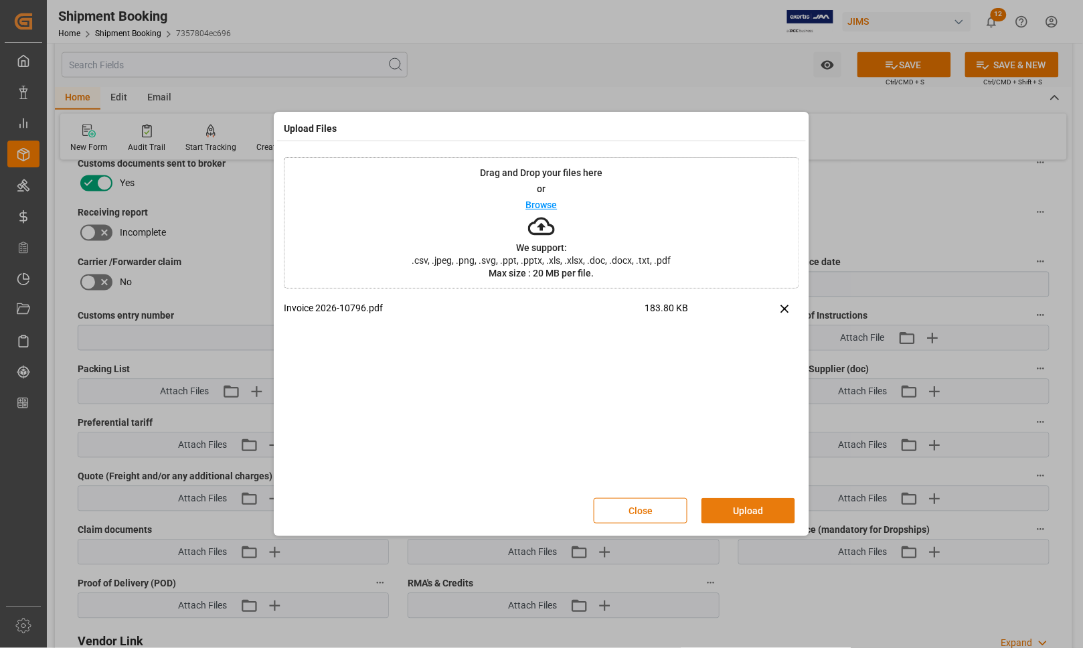
click at [752, 504] on button "Upload" at bounding box center [749, 510] width 94 height 25
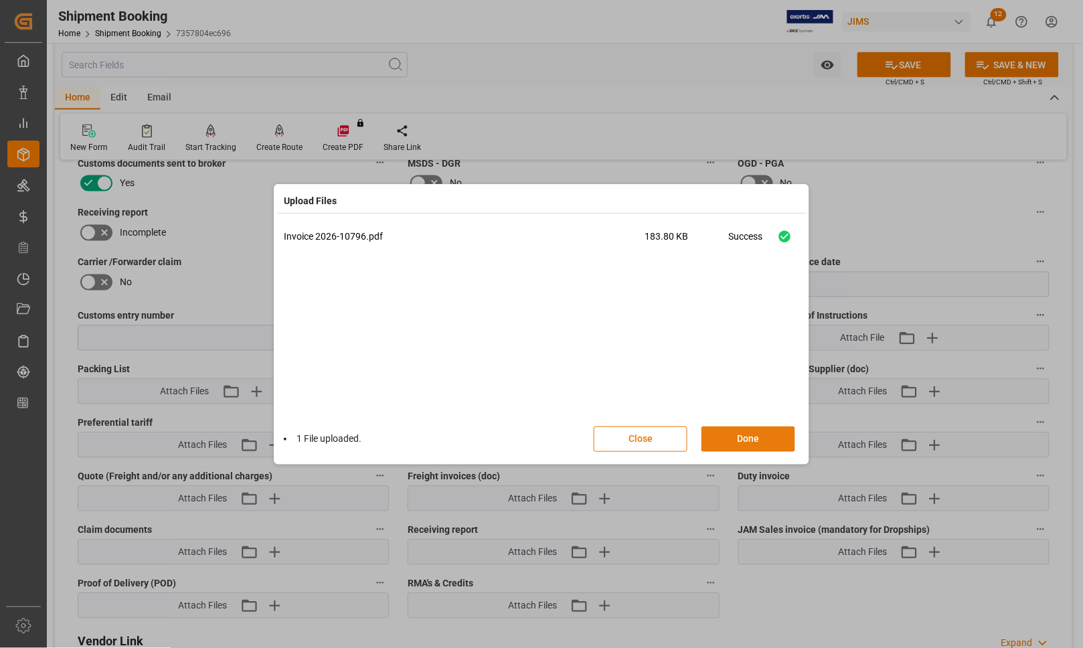
click at [757, 439] on button "Done" at bounding box center [749, 439] width 94 height 25
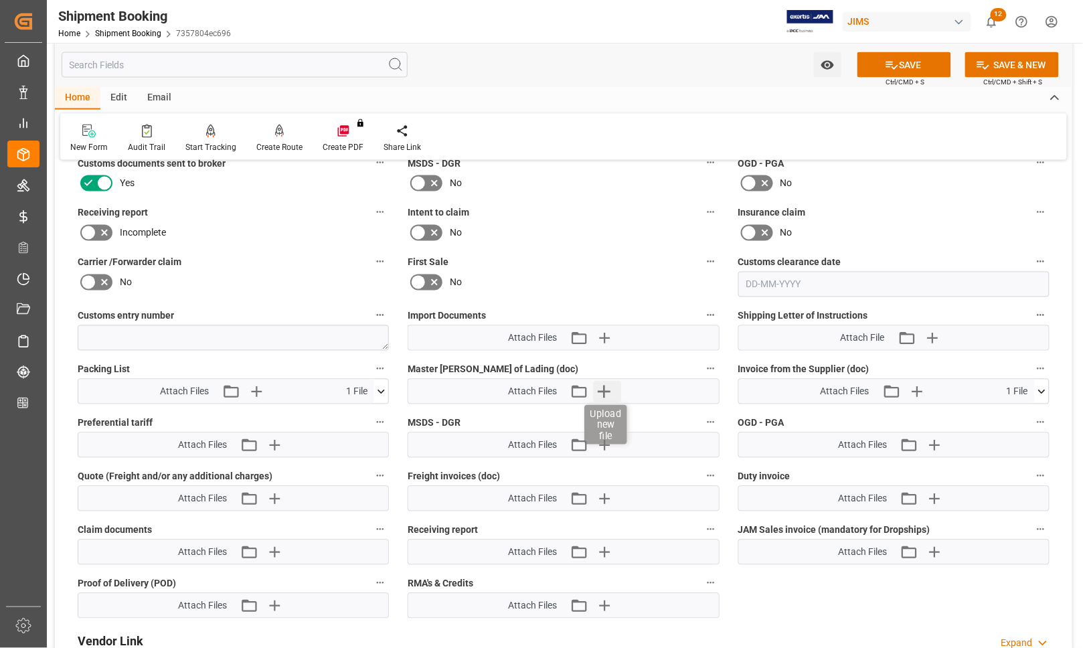
click at [607, 388] on icon "button" at bounding box center [603, 391] width 21 height 21
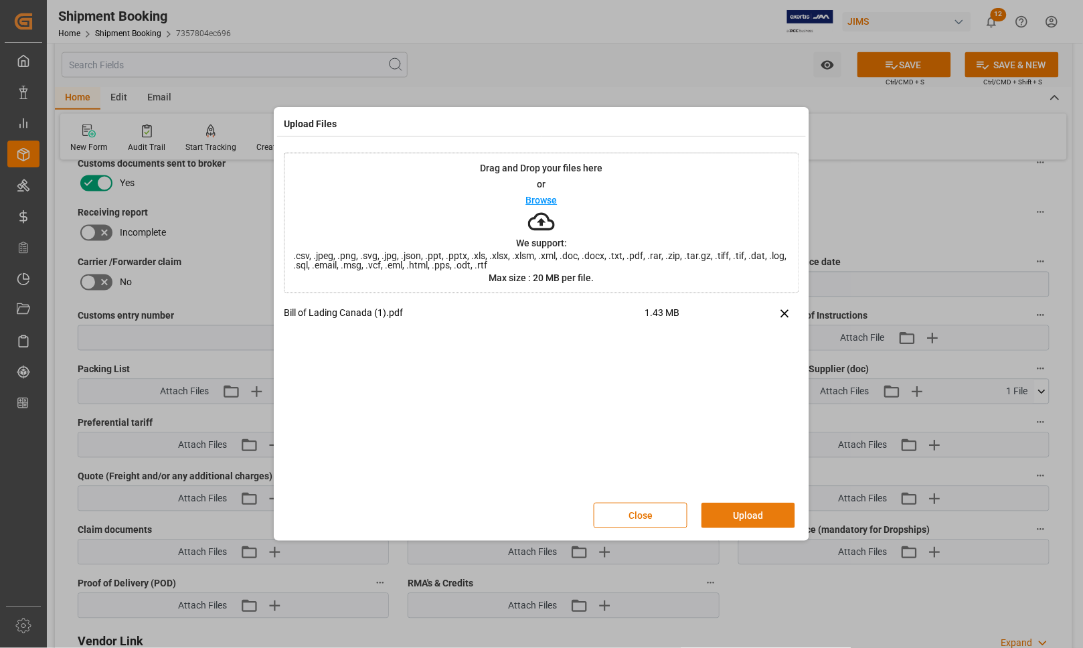
click at [747, 514] on button "Upload" at bounding box center [749, 515] width 94 height 25
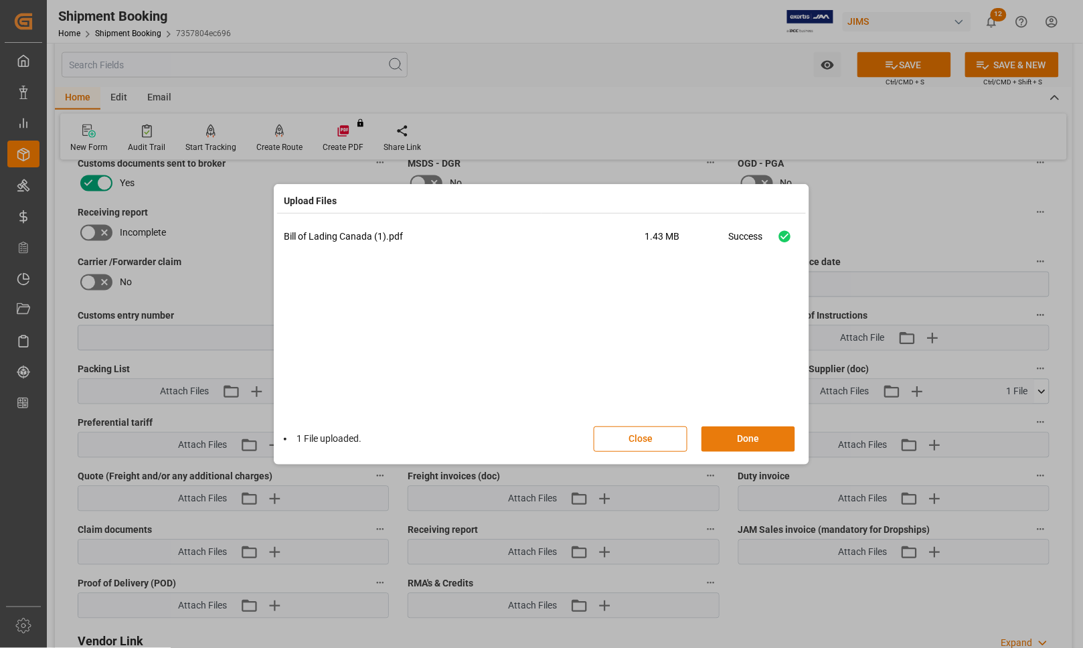
click at [748, 439] on button "Done" at bounding box center [749, 439] width 94 height 25
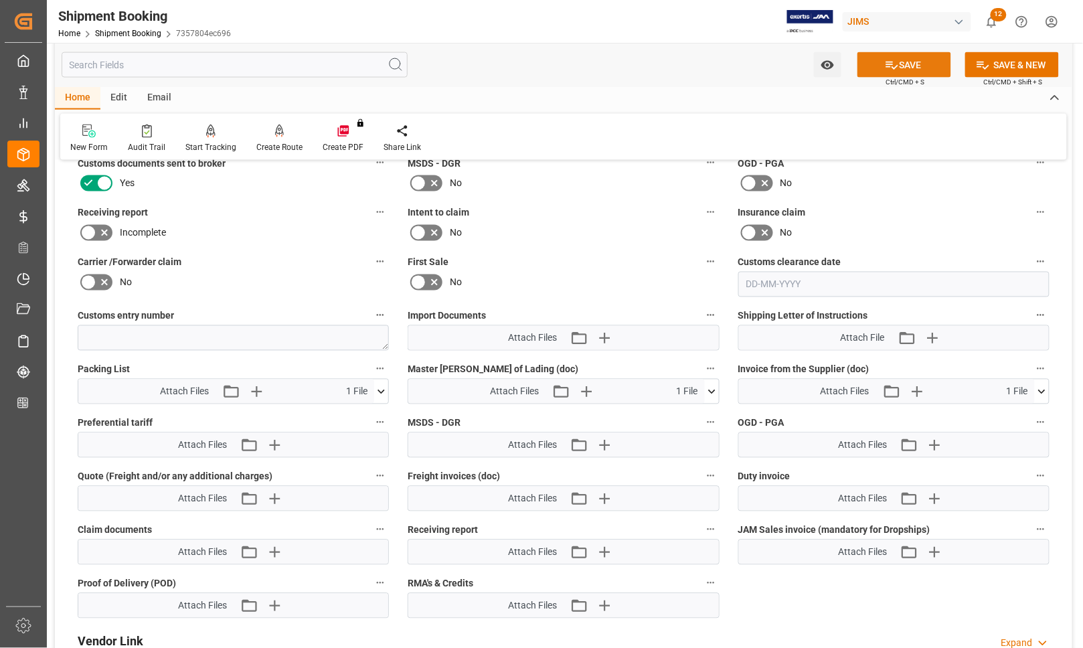
click at [891, 62] on icon at bounding box center [892, 65] width 14 height 14
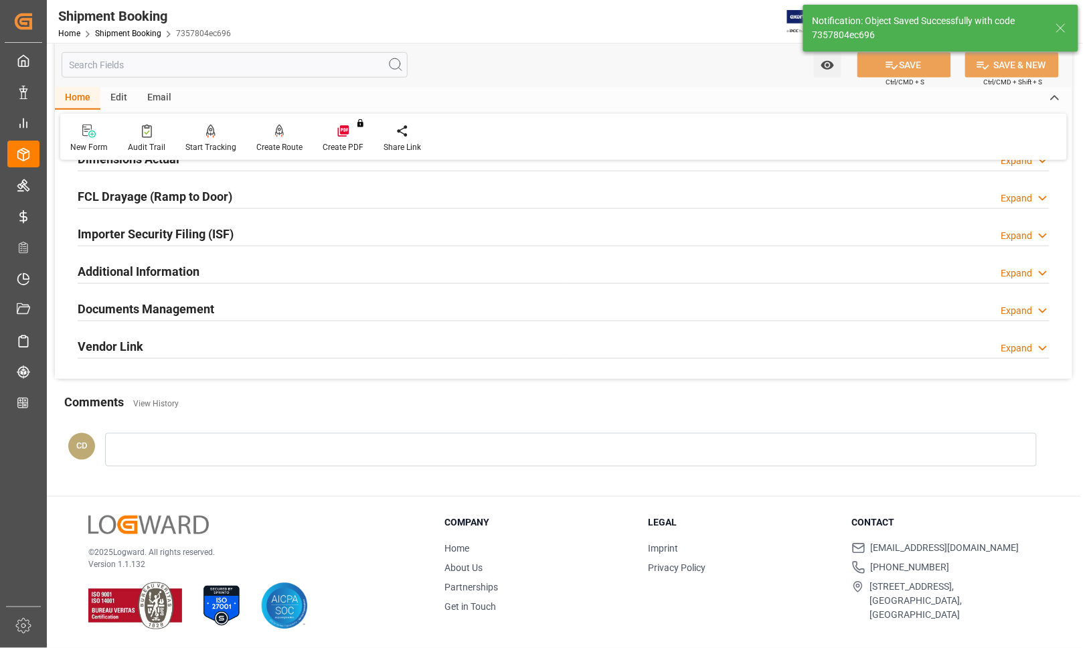
scroll to position [358, 0]
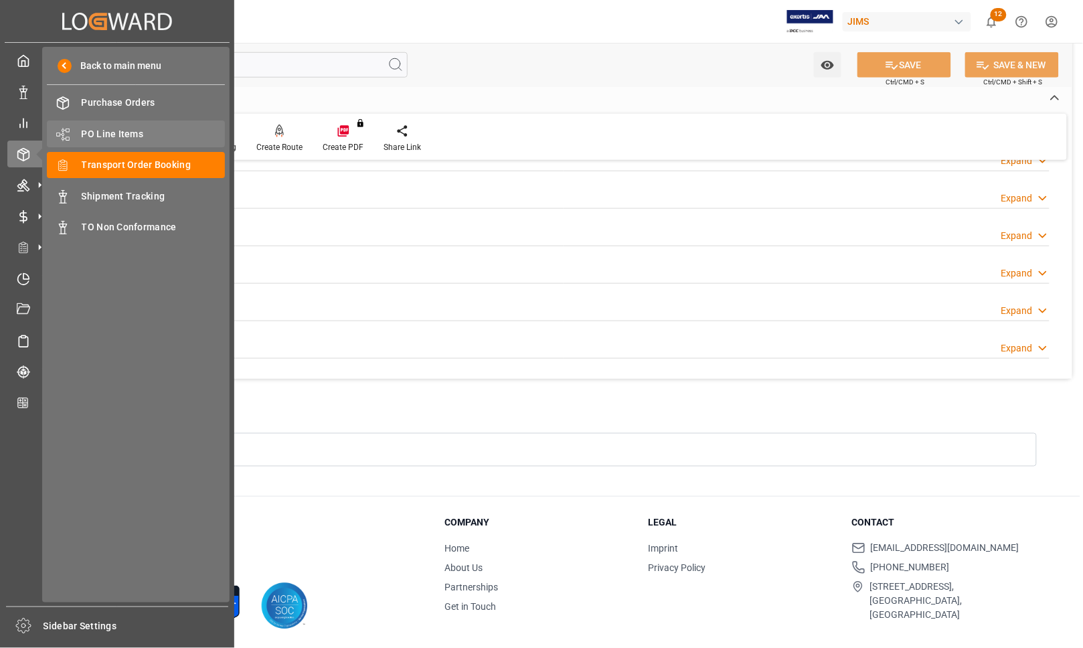
click at [95, 132] on span "PO Line Items" at bounding box center [154, 134] width 144 height 14
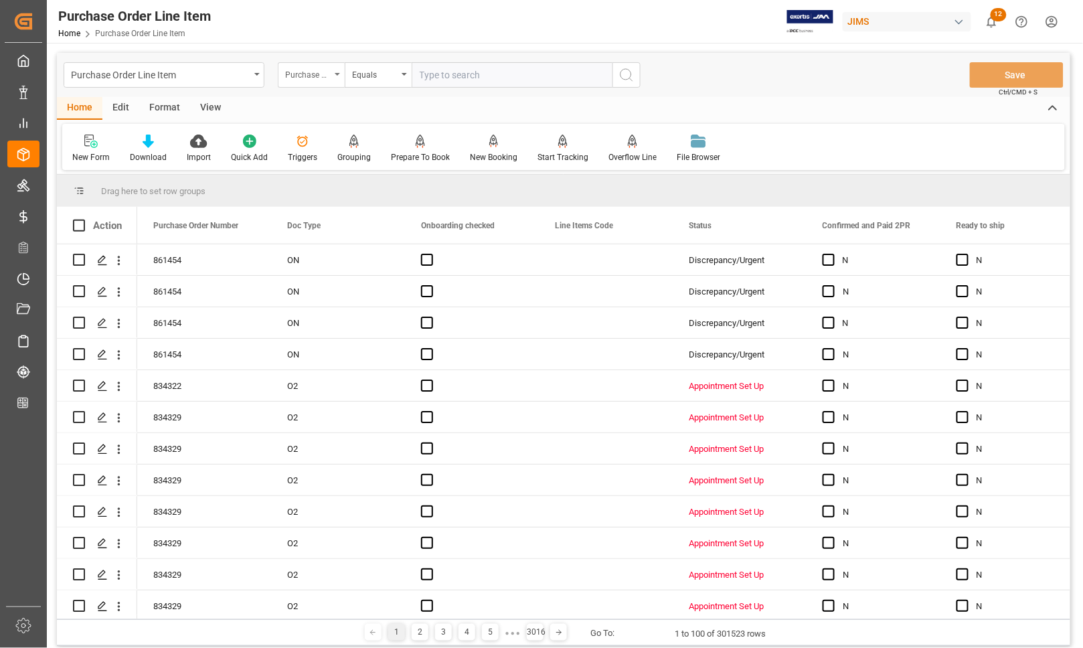
click at [322, 76] on div "Purchase Order Number" at bounding box center [308, 73] width 46 height 15
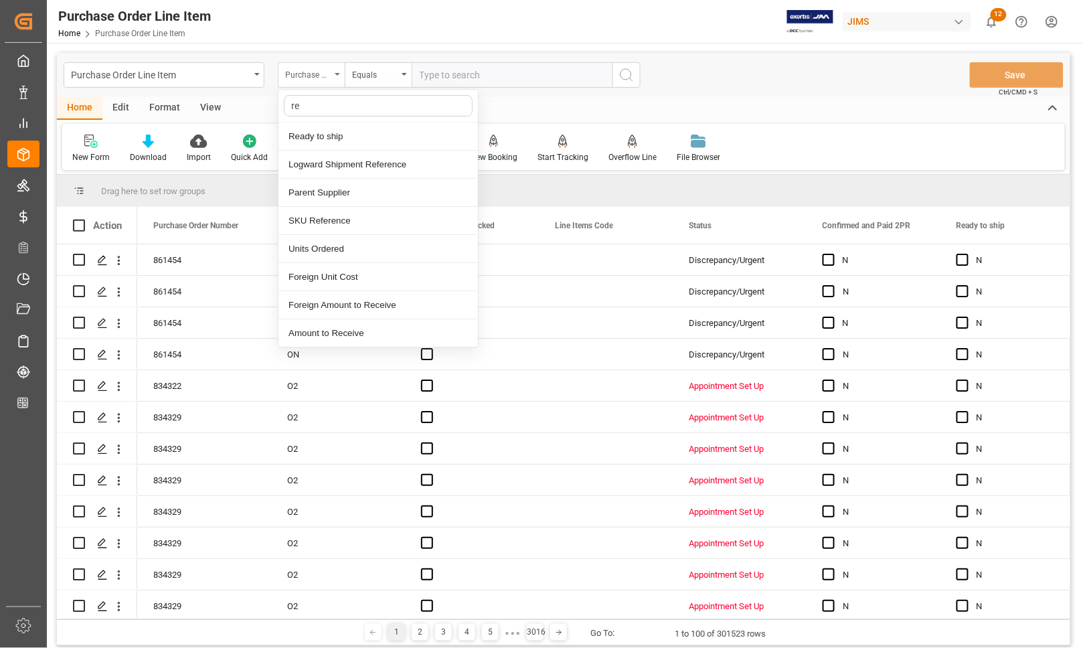
type input "ref"
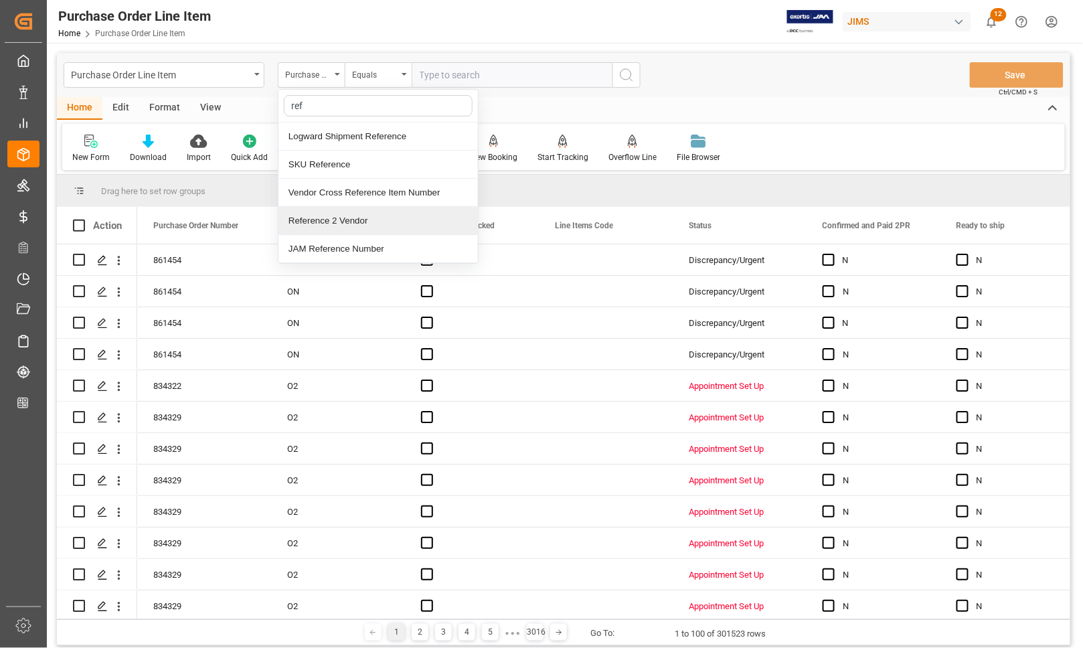
click at [321, 223] on div "Reference 2 Vendor" at bounding box center [379, 221] width 200 height 28
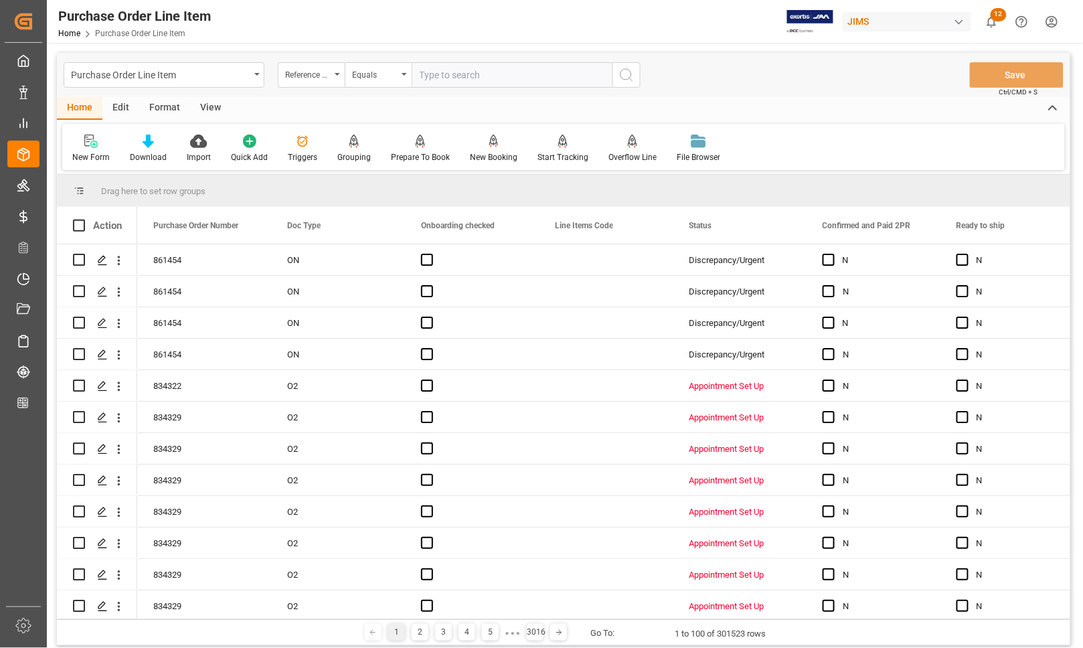
click at [444, 74] on input "text" at bounding box center [512, 74] width 201 height 25
type input "77-10703-CN"
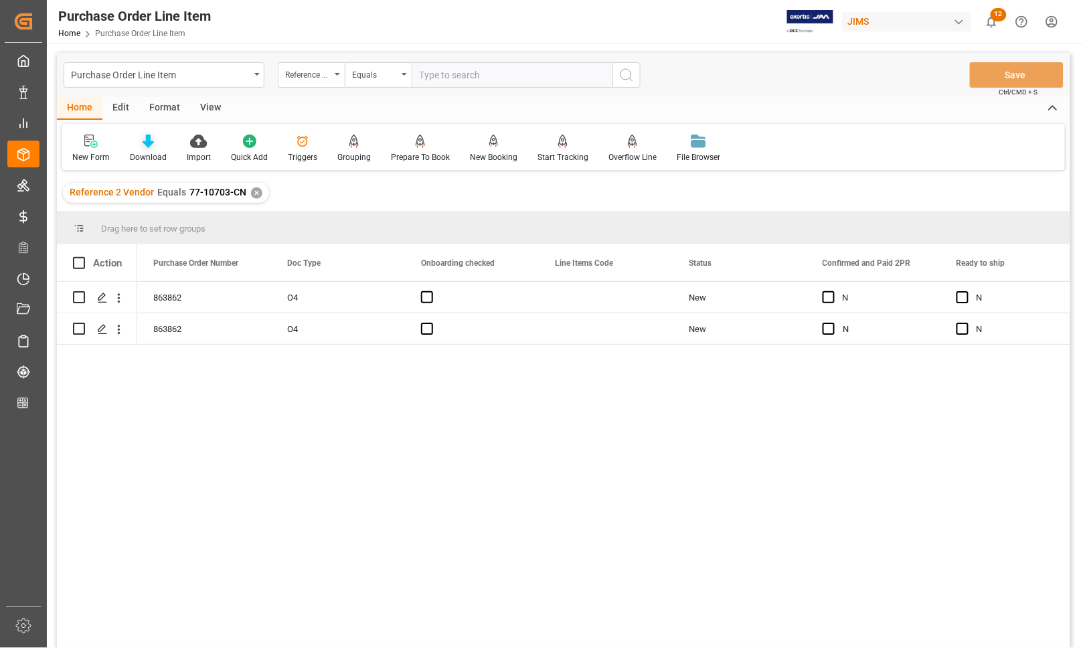
click at [146, 152] on div "Download" at bounding box center [148, 157] width 37 height 12
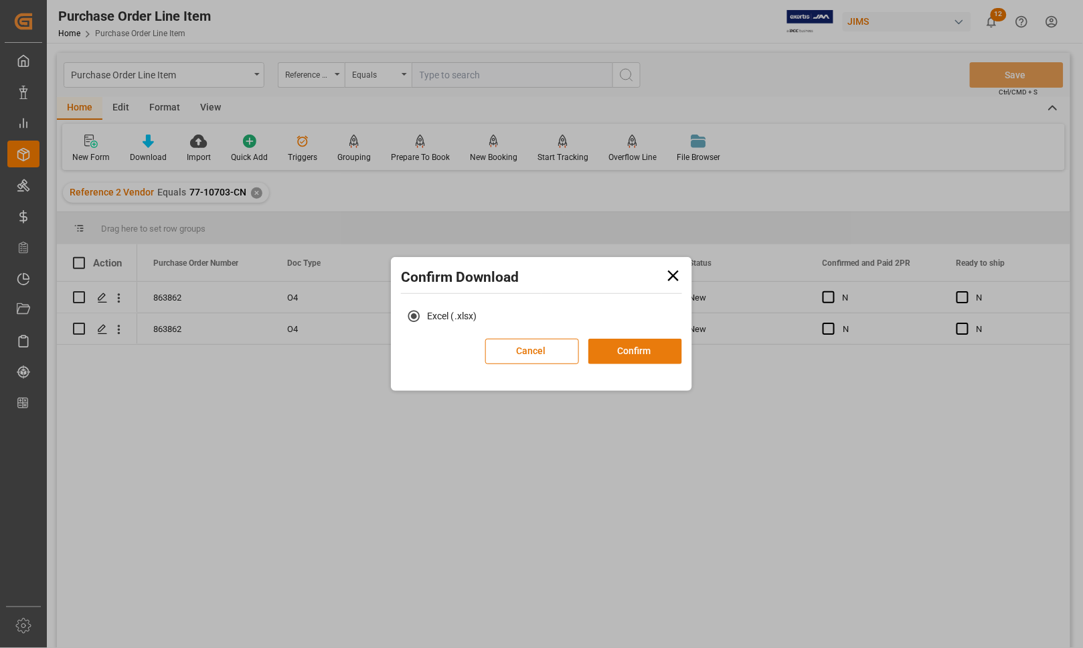
click at [616, 352] on button "Confirm" at bounding box center [636, 351] width 94 height 25
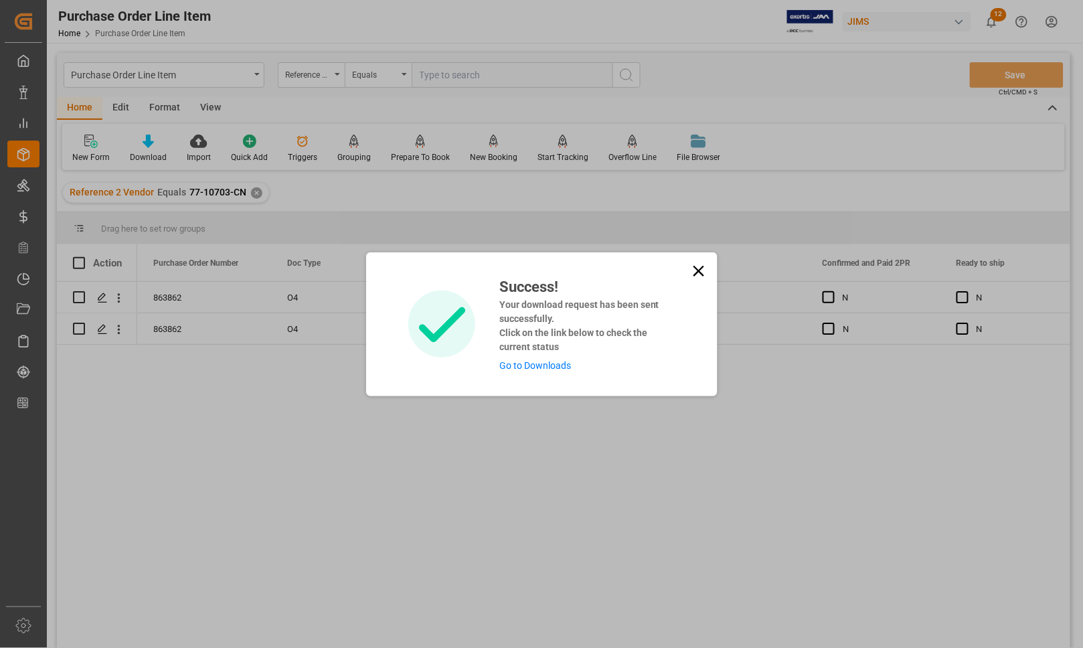
click at [528, 368] on link "Go to Downloads" at bounding box center [536, 365] width 72 height 11
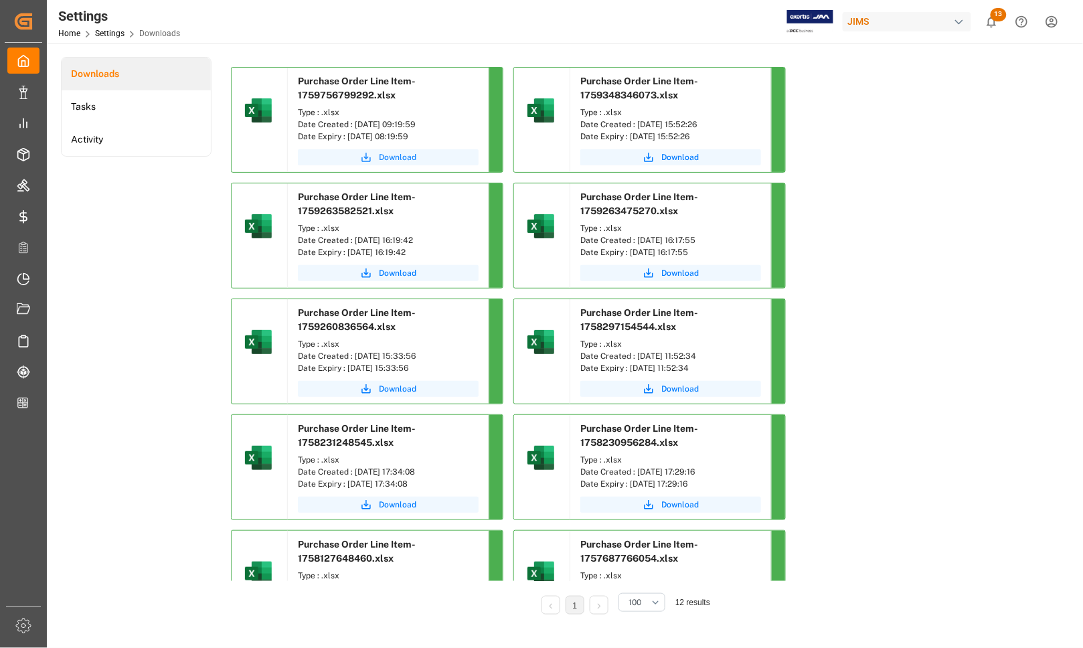
click at [368, 155] on icon "submit" at bounding box center [366, 157] width 12 height 12
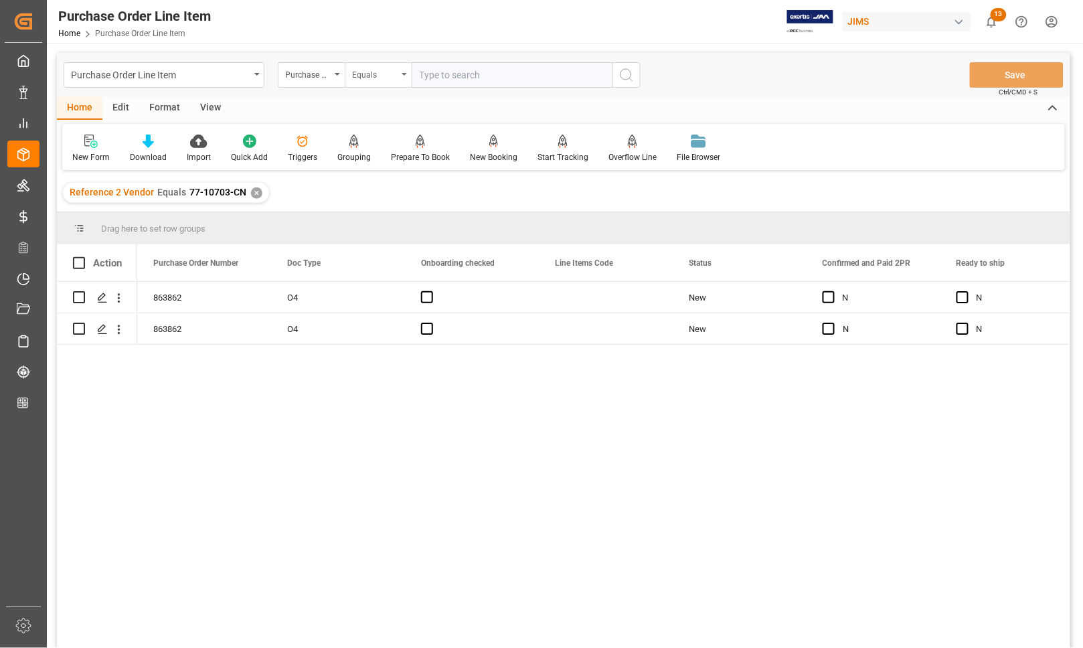
click at [366, 77] on div "Equals" at bounding box center [375, 73] width 46 height 15
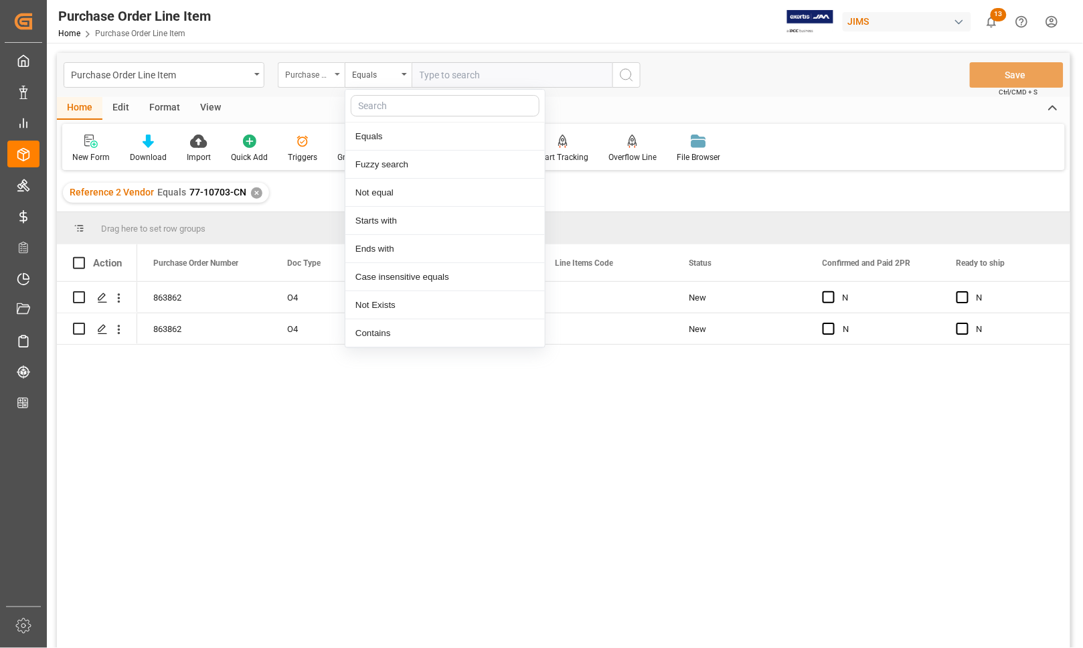
click at [329, 75] on div "Purchase Order Number" at bounding box center [308, 73] width 46 height 15
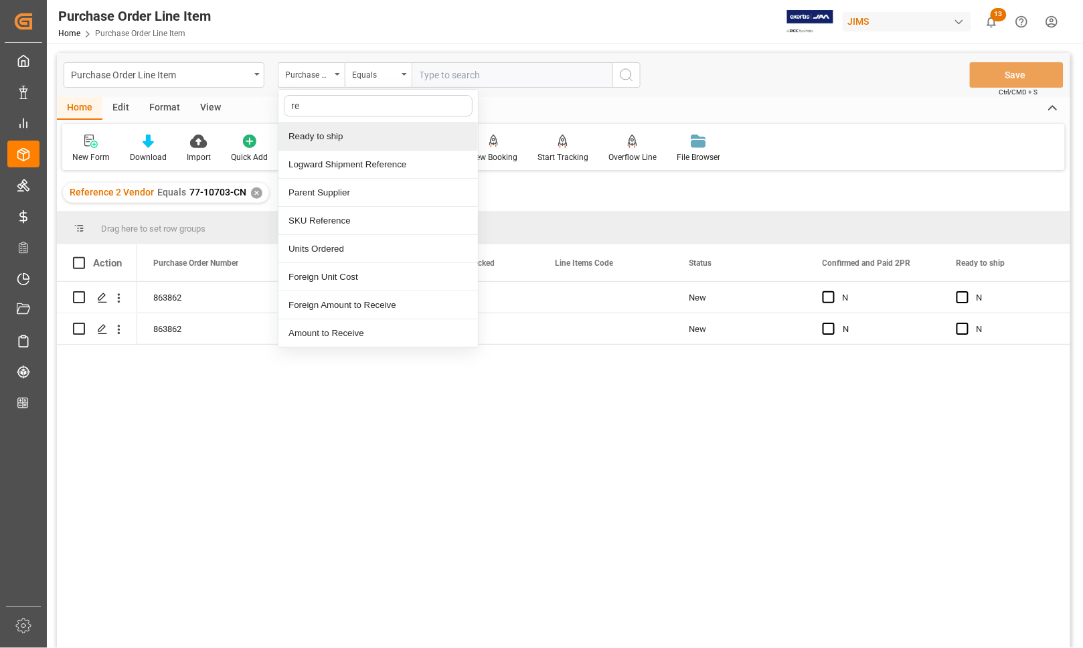
type input "ref"
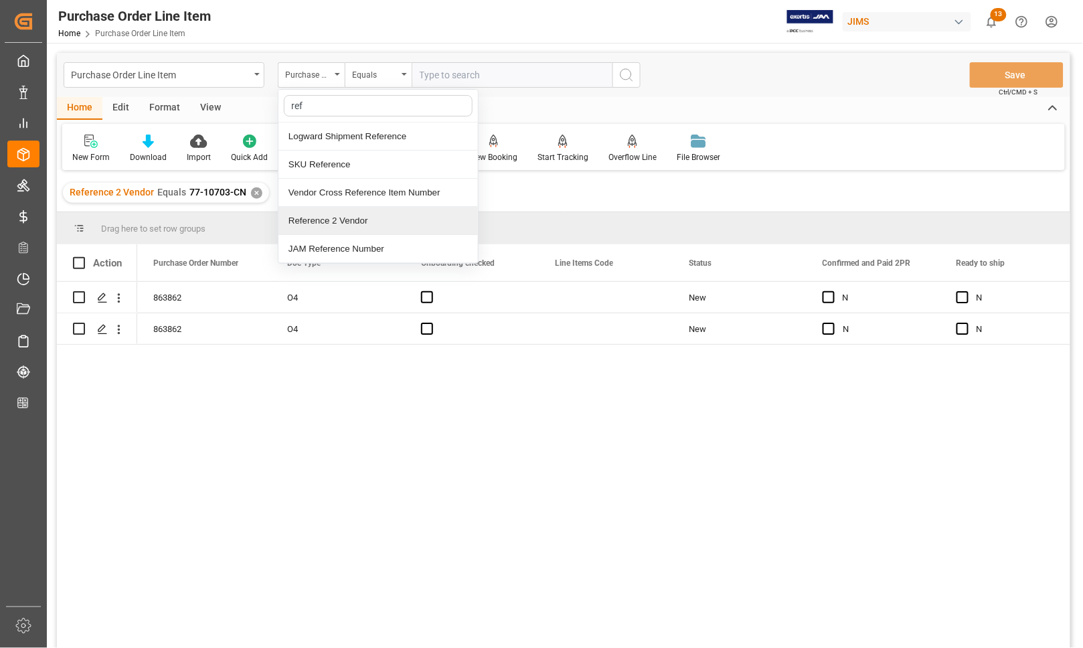
click at [339, 218] on div "Reference 2 Vendor" at bounding box center [379, 221] width 200 height 28
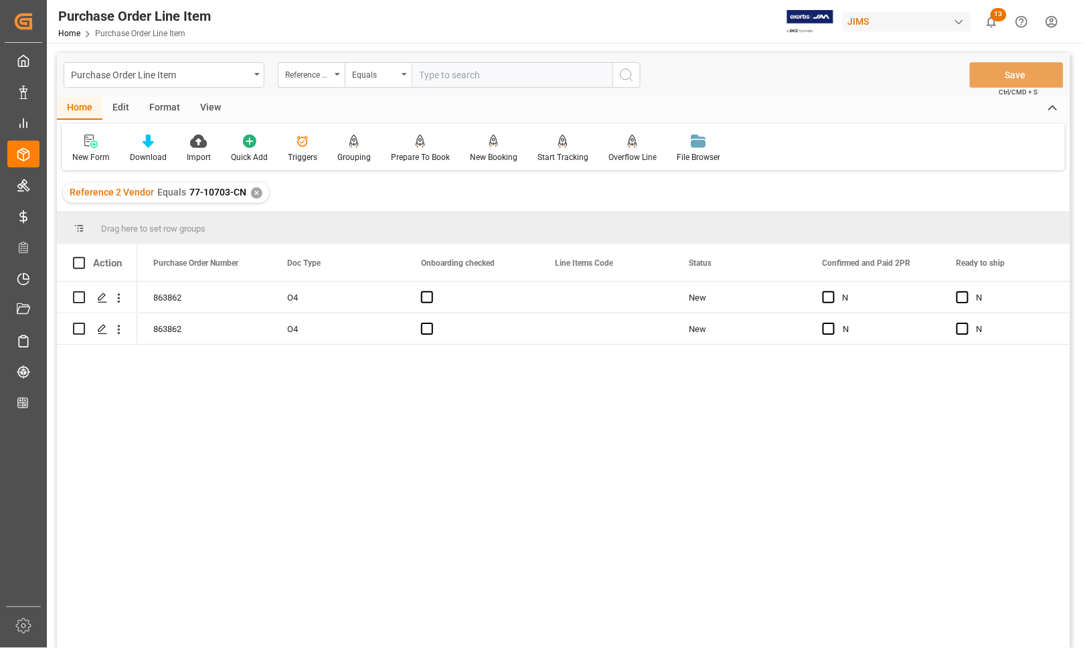
click at [203, 112] on div "View" at bounding box center [210, 108] width 41 height 23
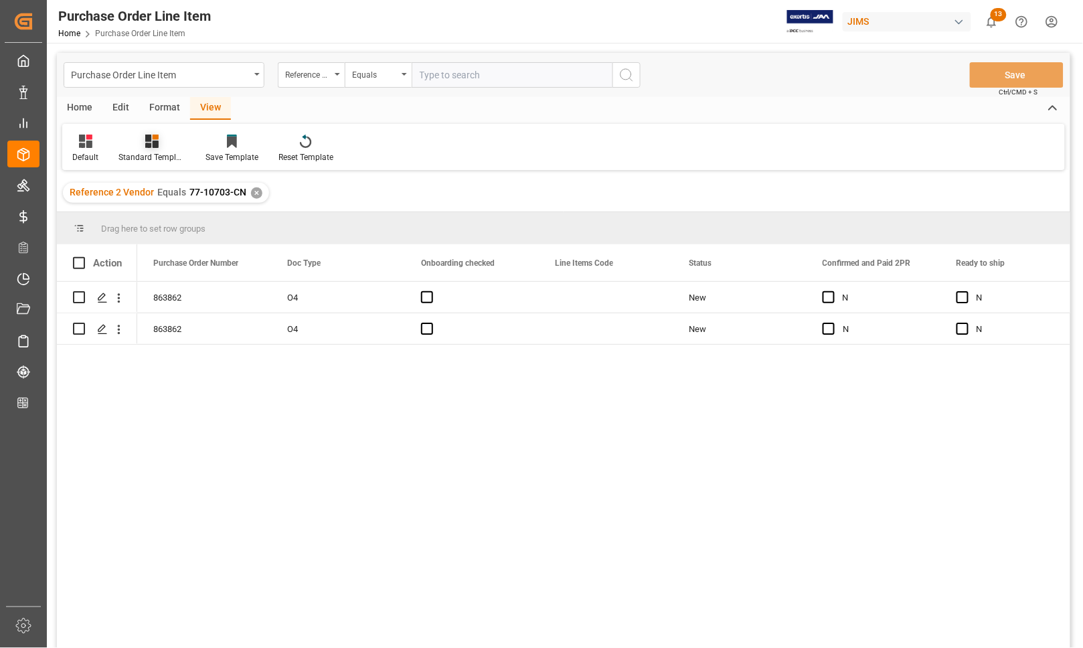
click at [141, 155] on div "Standard Templates" at bounding box center [152, 157] width 67 height 12
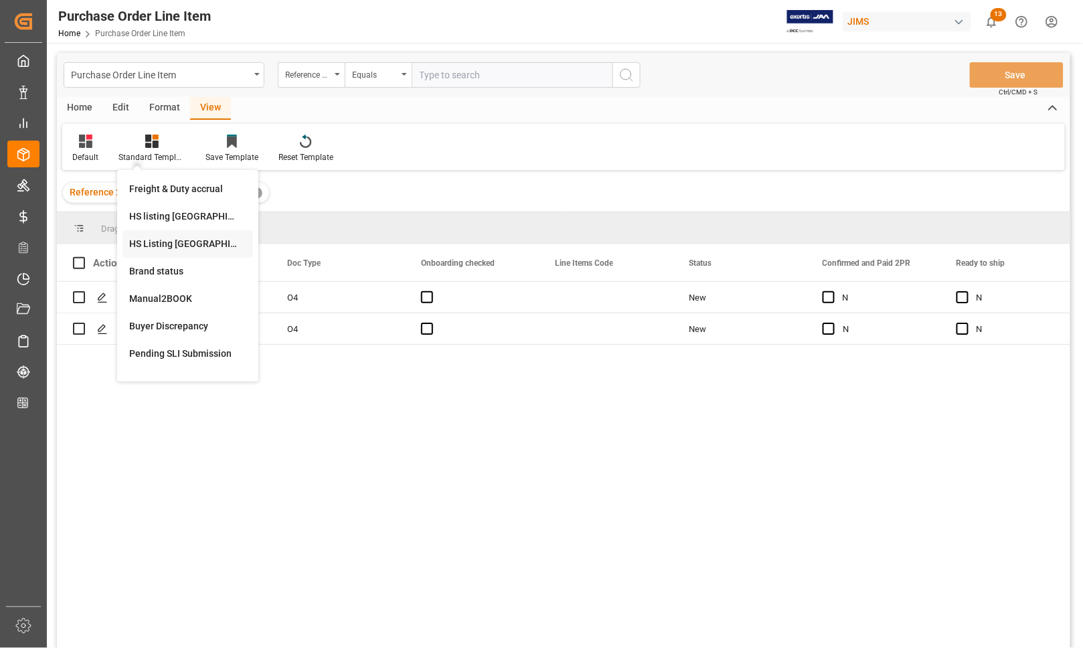
click at [155, 246] on div "HS Listing CANADA" at bounding box center [187, 244] width 117 height 14
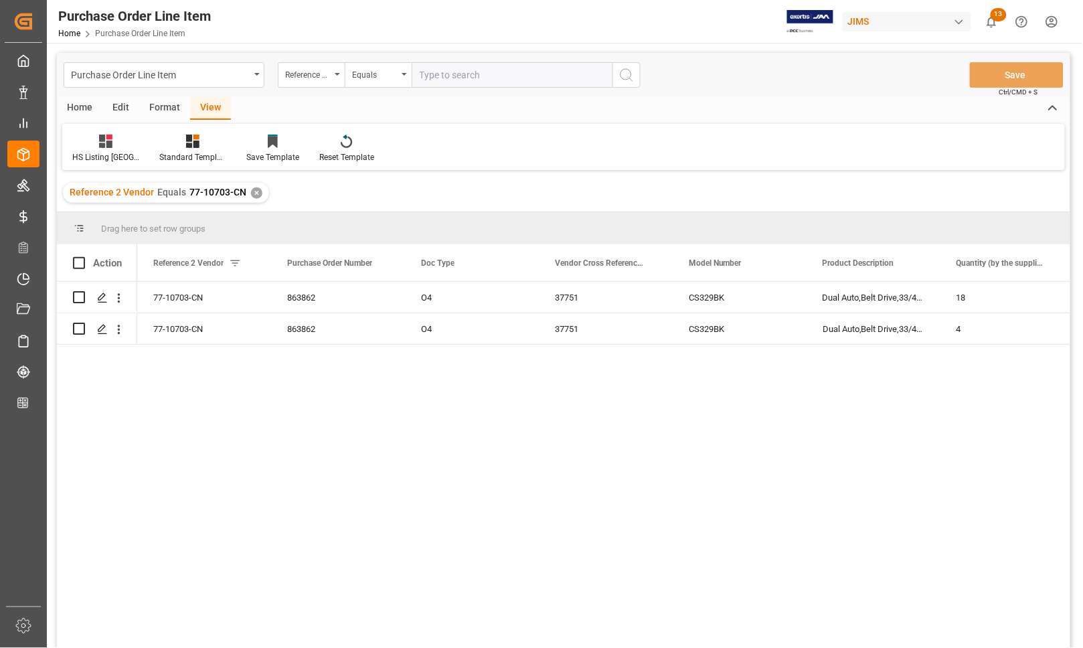
click at [441, 78] on input "text" at bounding box center [512, 74] width 201 height 25
type input "77-10703-CN"
click at [621, 72] on icon "search button" at bounding box center [627, 75] width 16 height 16
click at [84, 108] on div "Home" at bounding box center [80, 108] width 46 height 23
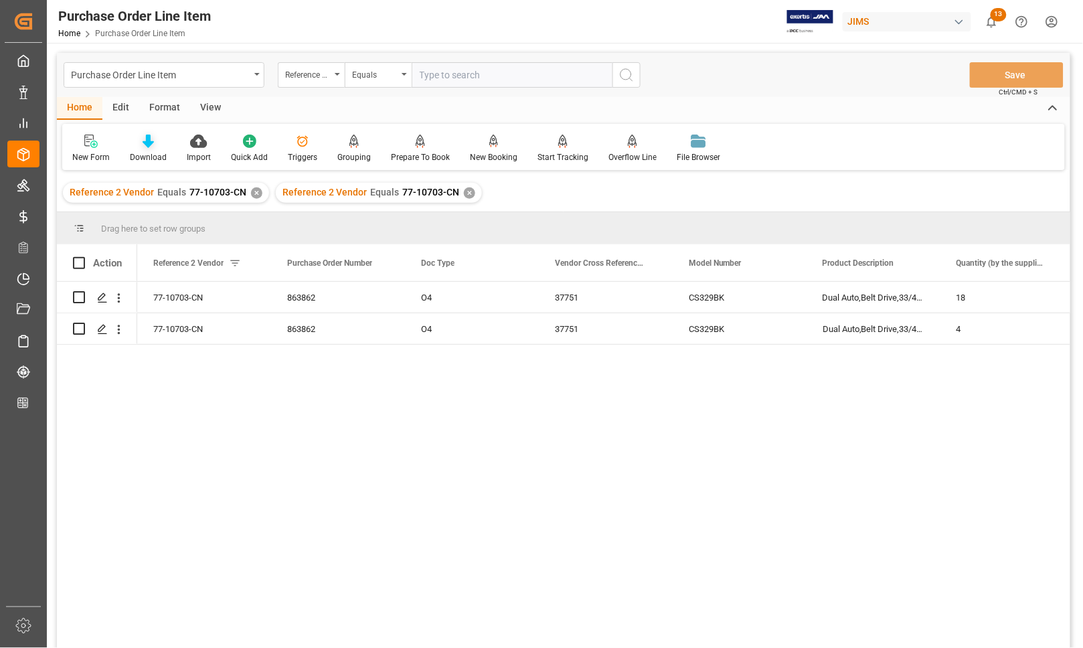
click at [148, 155] on div "Download" at bounding box center [148, 157] width 37 height 12
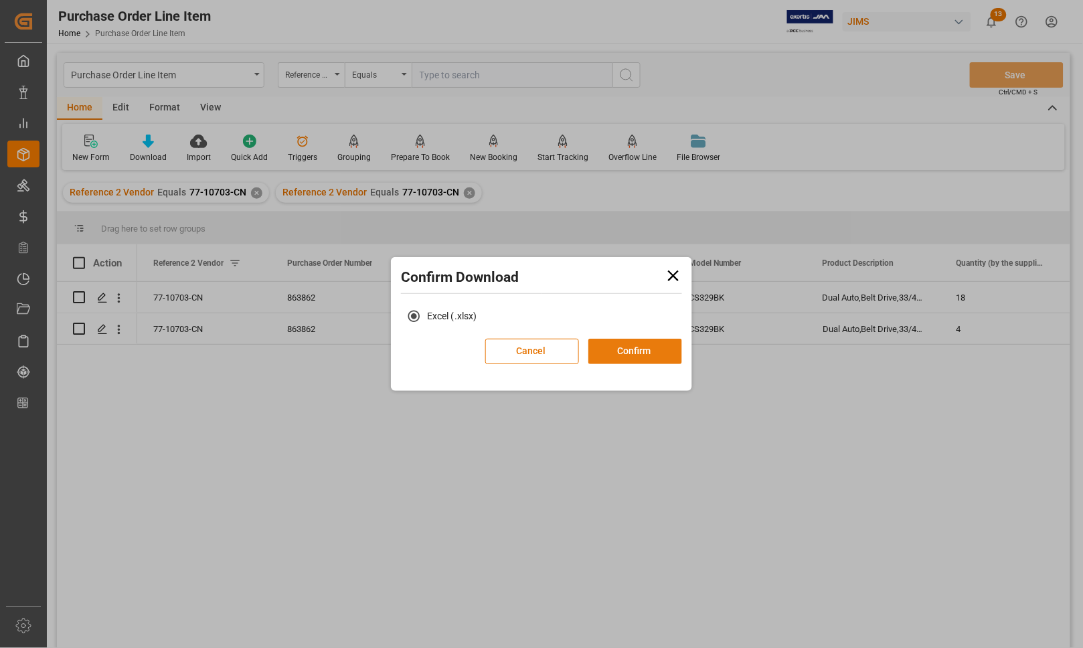
click at [617, 349] on button "Confirm" at bounding box center [636, 351] width 94 height 25
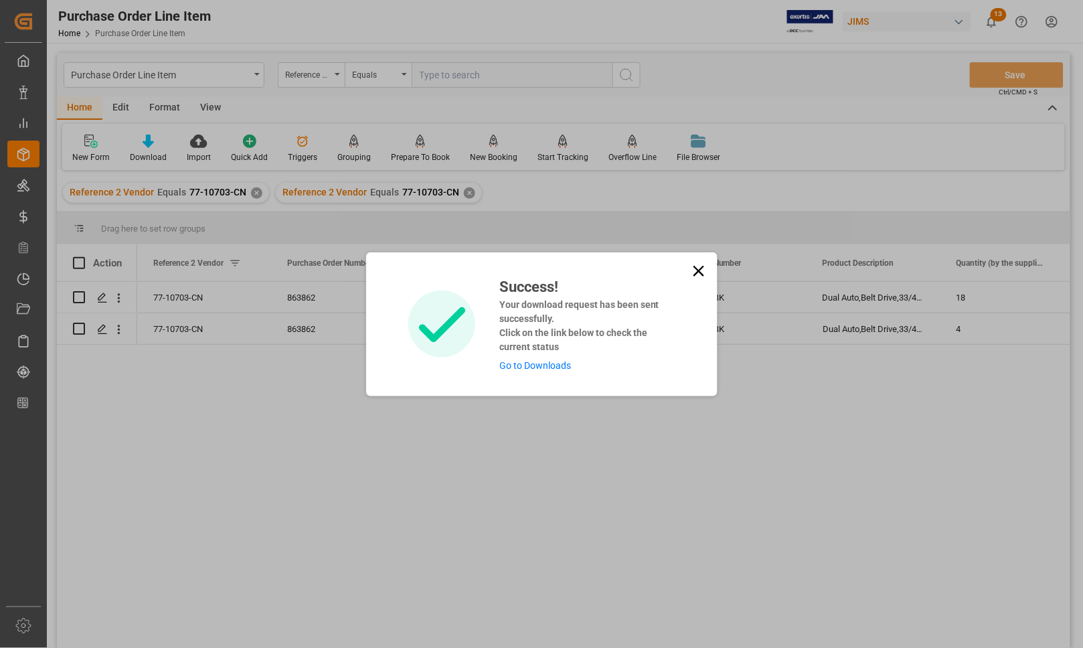
click at [524, 369] on link "Go to Downloads" at bounding box center [536, 365] width 72 height 11
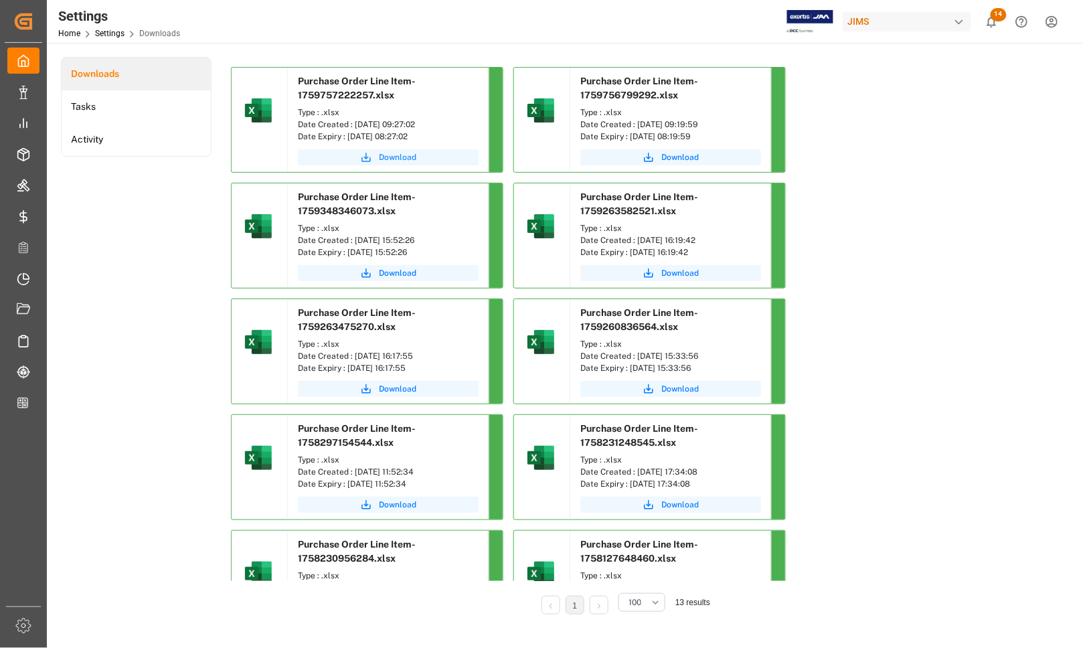
click at [380, 155] on span "Download" at bounding box center [397, 157] width 37 height 12
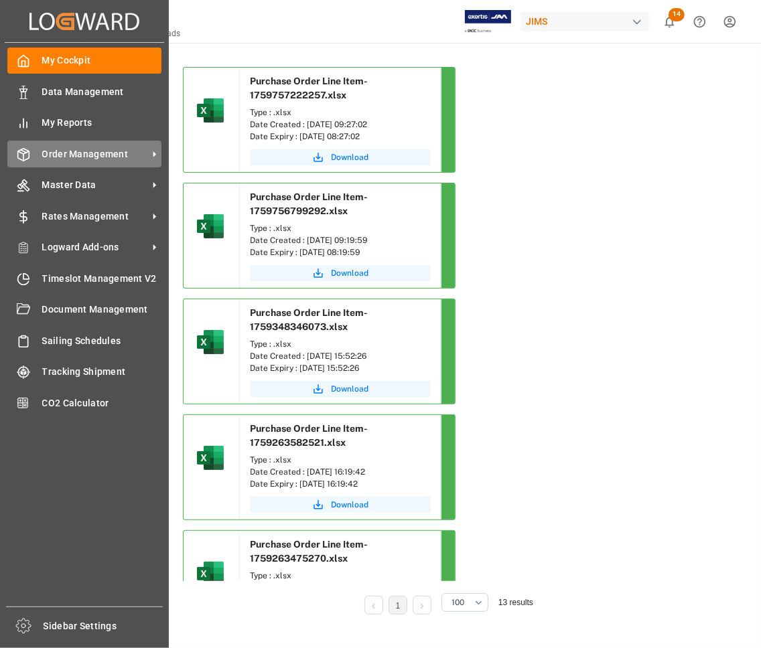
click at [70, 151] on span "Order Management" at bounding box center [95, 154] width 106 height 14
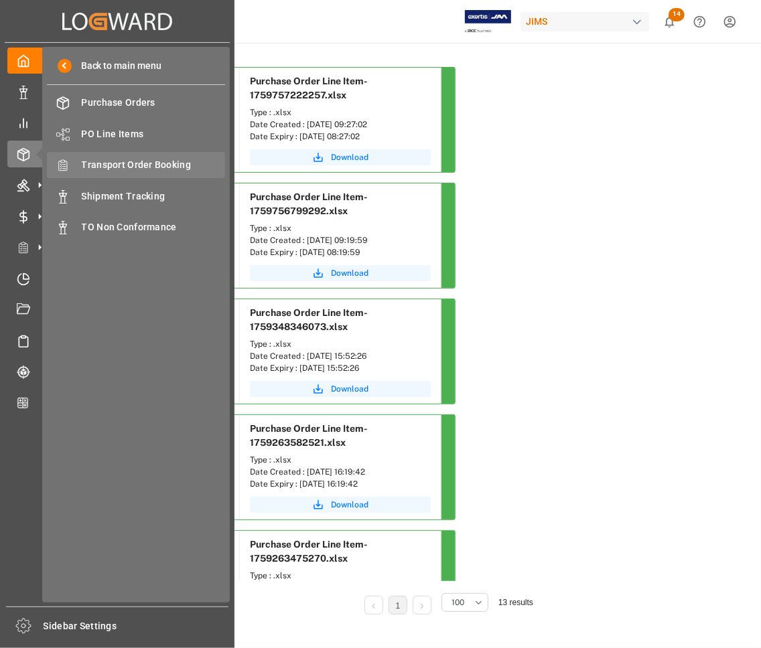
click at [115, 167] on span "Transport Order Booking" at bounding box center [154, 165] width 144 height 14
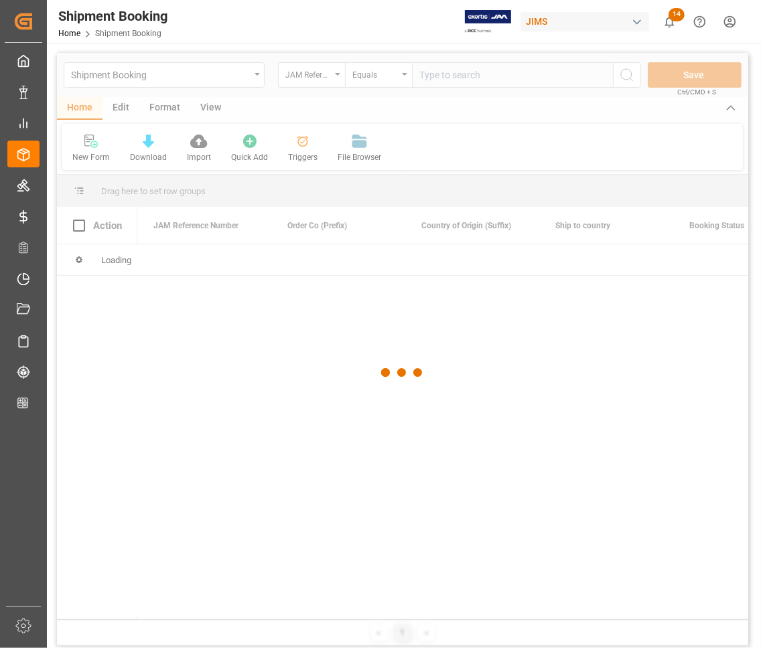
click at [453, 76] on div at bounding box center [402, 373] width 691 height 640
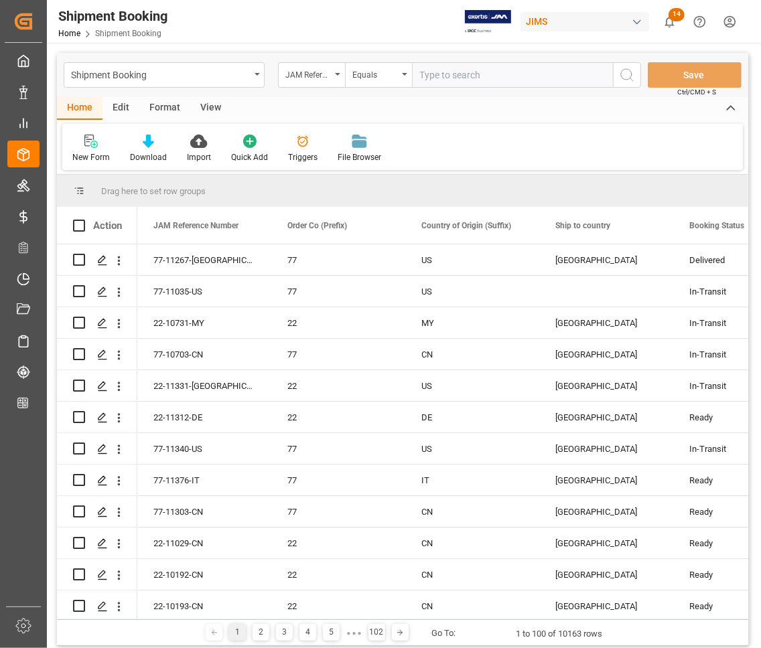
click at [453, 76] on input "text" at bounding box center [512, 74] width 201 height 25
type input "77-10703-CN"
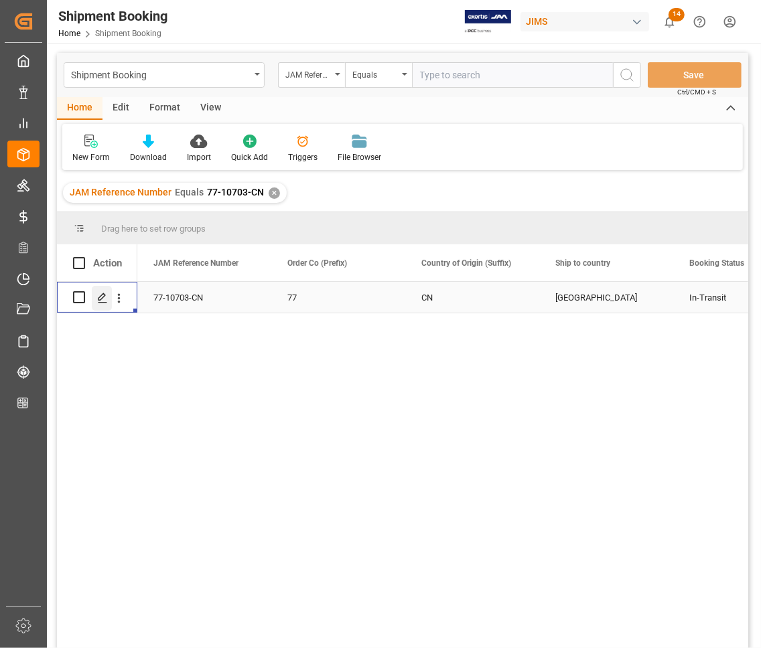
click at [101, 297] on icon "Press SPACE to select this row." at bounding box center [102, 298] width 11 height 11
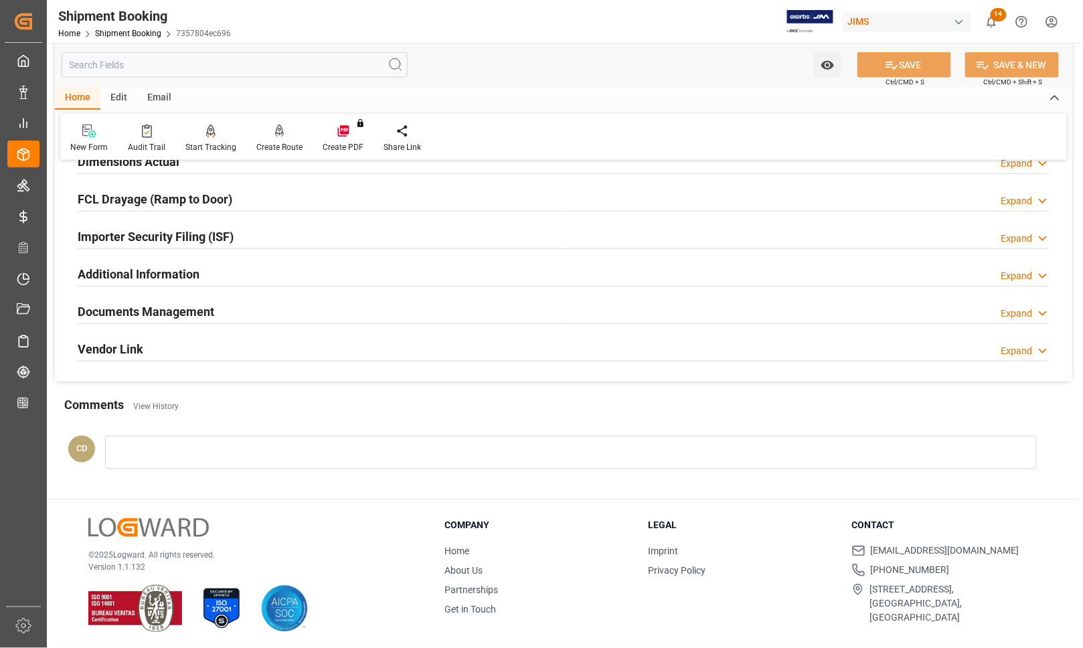
scroll to position [358, 0]
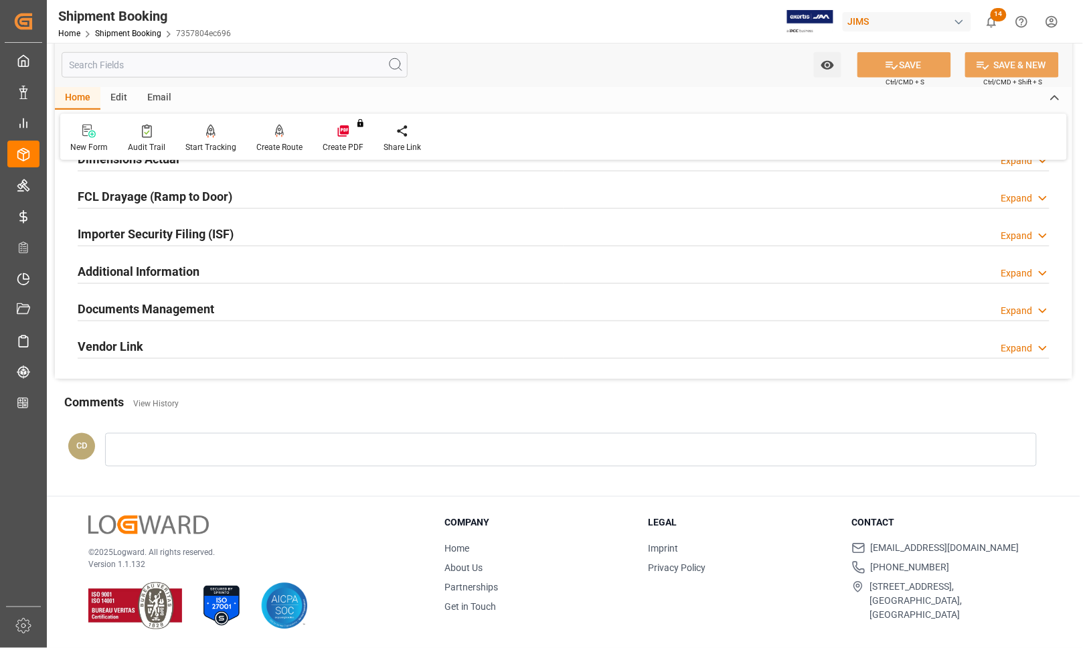
click at [166, 305] on h2 "Documents Management" at bounding box center [146, 309] width 137 height 18
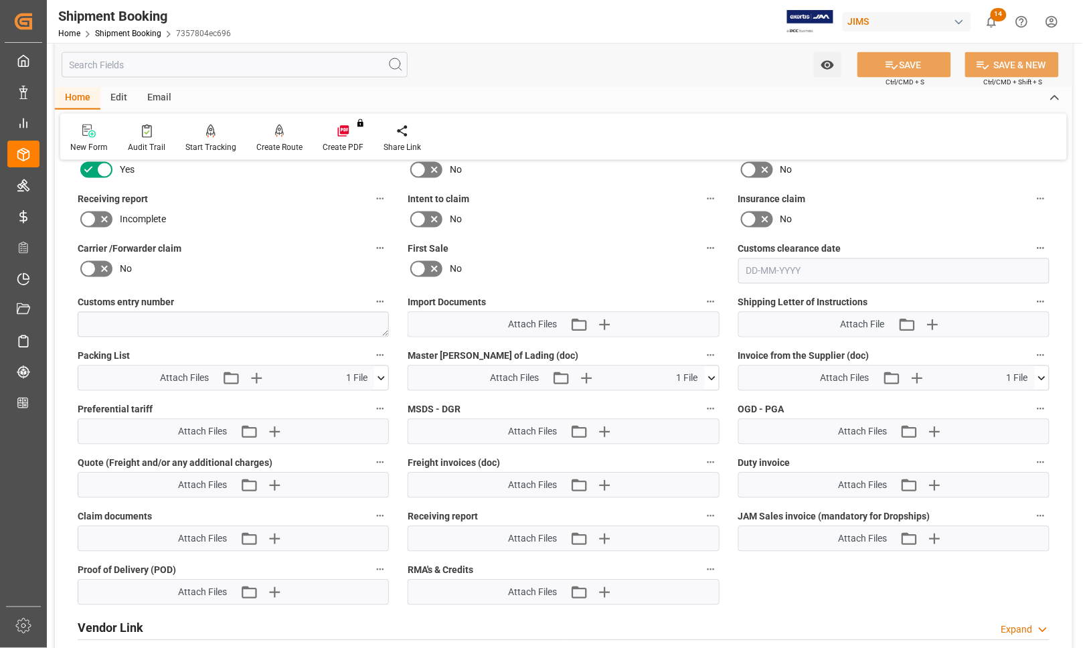
scroll to position [609, 0]
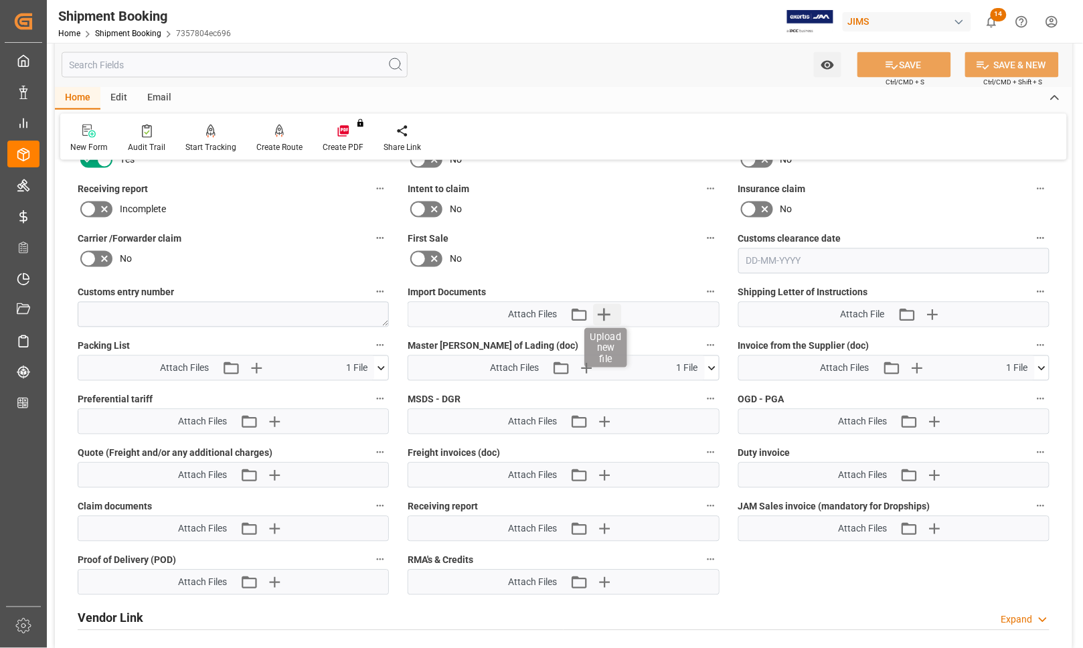
click at [601, 311] on icon "button" at bounding box center [603, 314] width 21 height 21
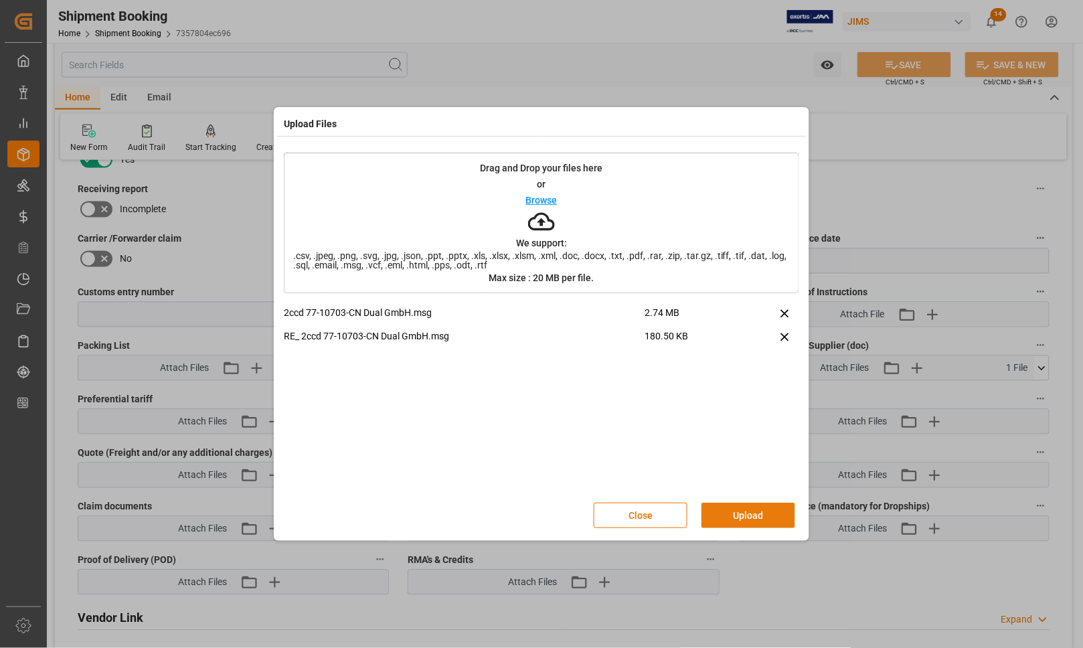
click at [764, 513] on button "Upload" at bounding box center [749, 515] width 94 height 25
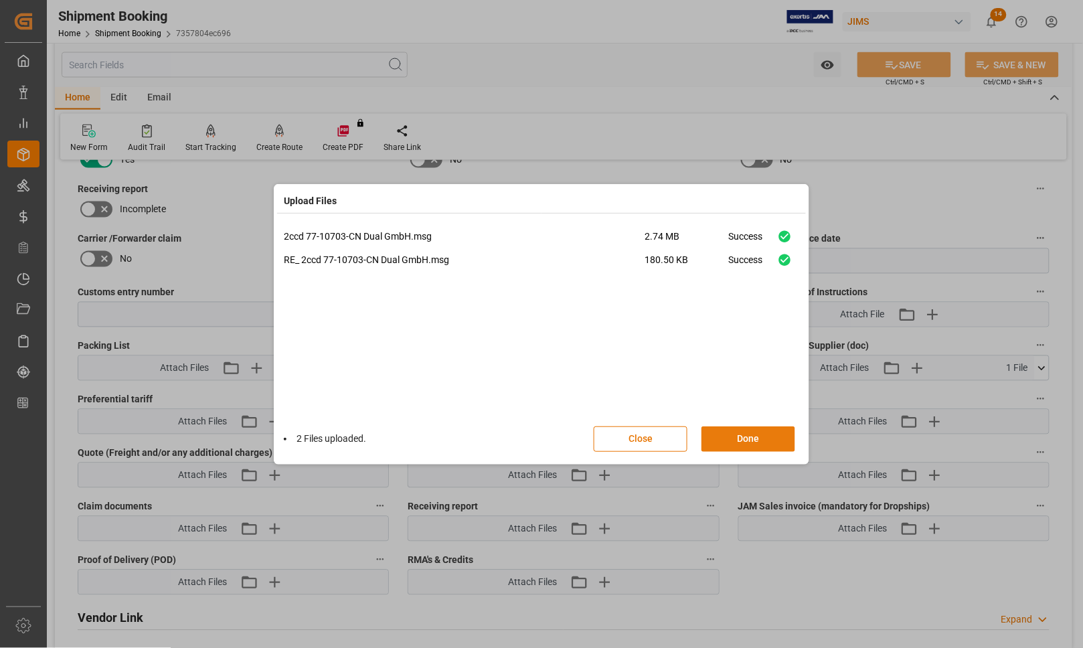
click at [757, 436] on button "Done" at bounding box center [749, 439] width 94 height 25
